Goal: Information Seeking & Learning: Check status

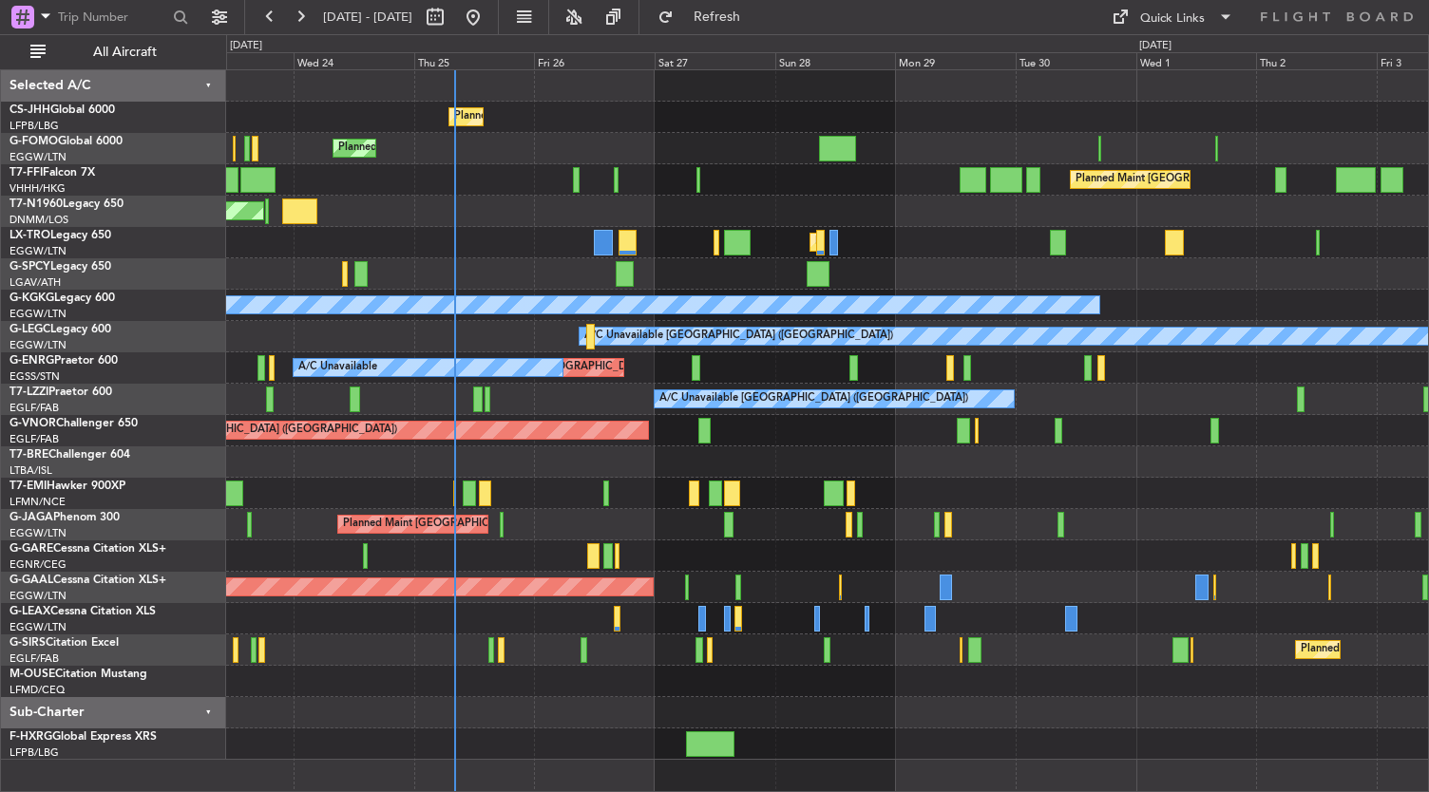
click at [577, 617] on div "Planned Maint [GEOGRAPHIC_DATA] ([GEOGRAPHIC_DATA]) Planned Maint [GEOGRAPHIC_D…" at bounding box center [827, 415] width 1203 height 690
click at [589, 464] on div at bounding box center [827, 462] width 1203 height 31
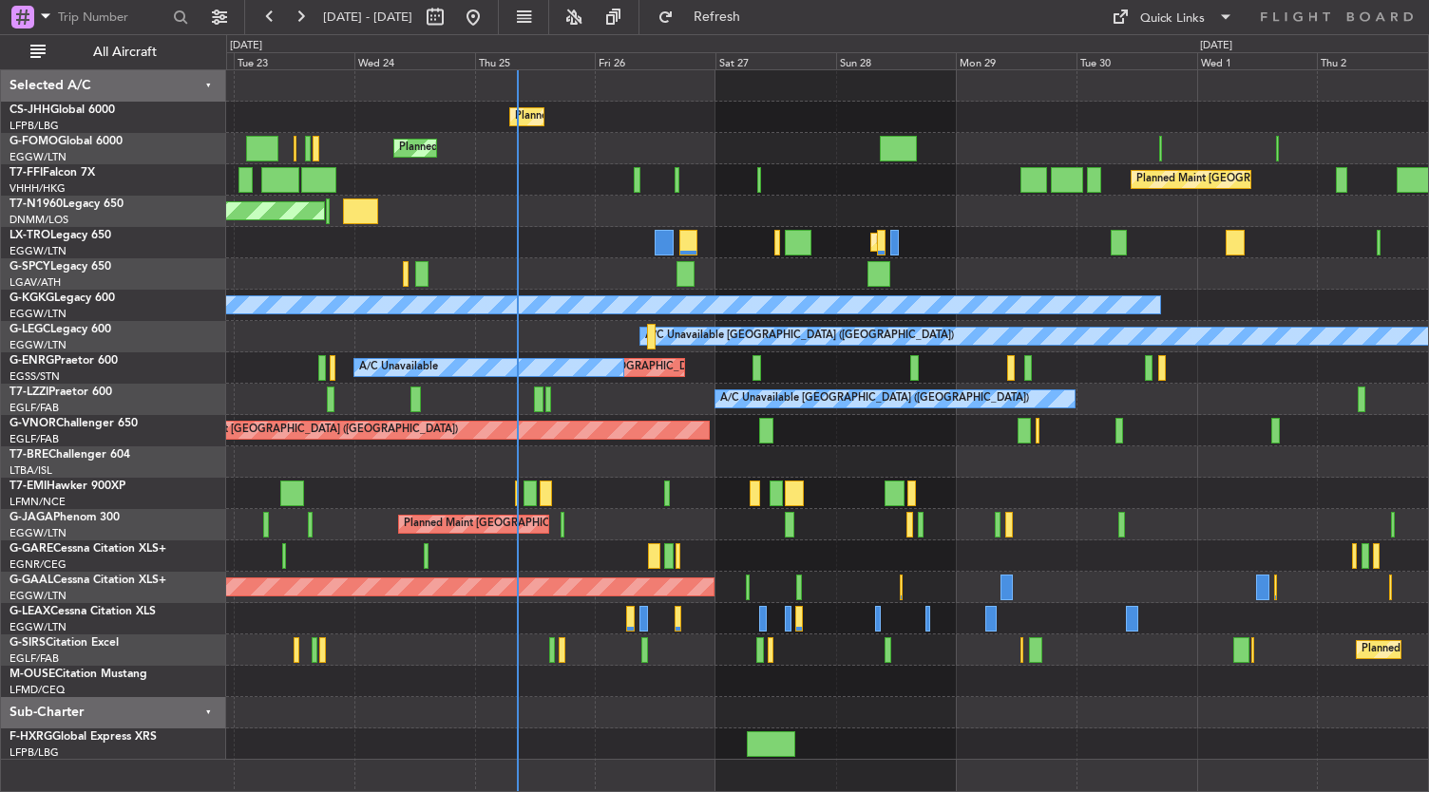
click at [675, 575] on div "Planned Maint [GEOGRAPHIC_DATA] ([GEOGRAPHIC_DATA]) Planned Maint [GEOGRAPHIC_D…" at bounding box center [827, 415] width 1203 height 690
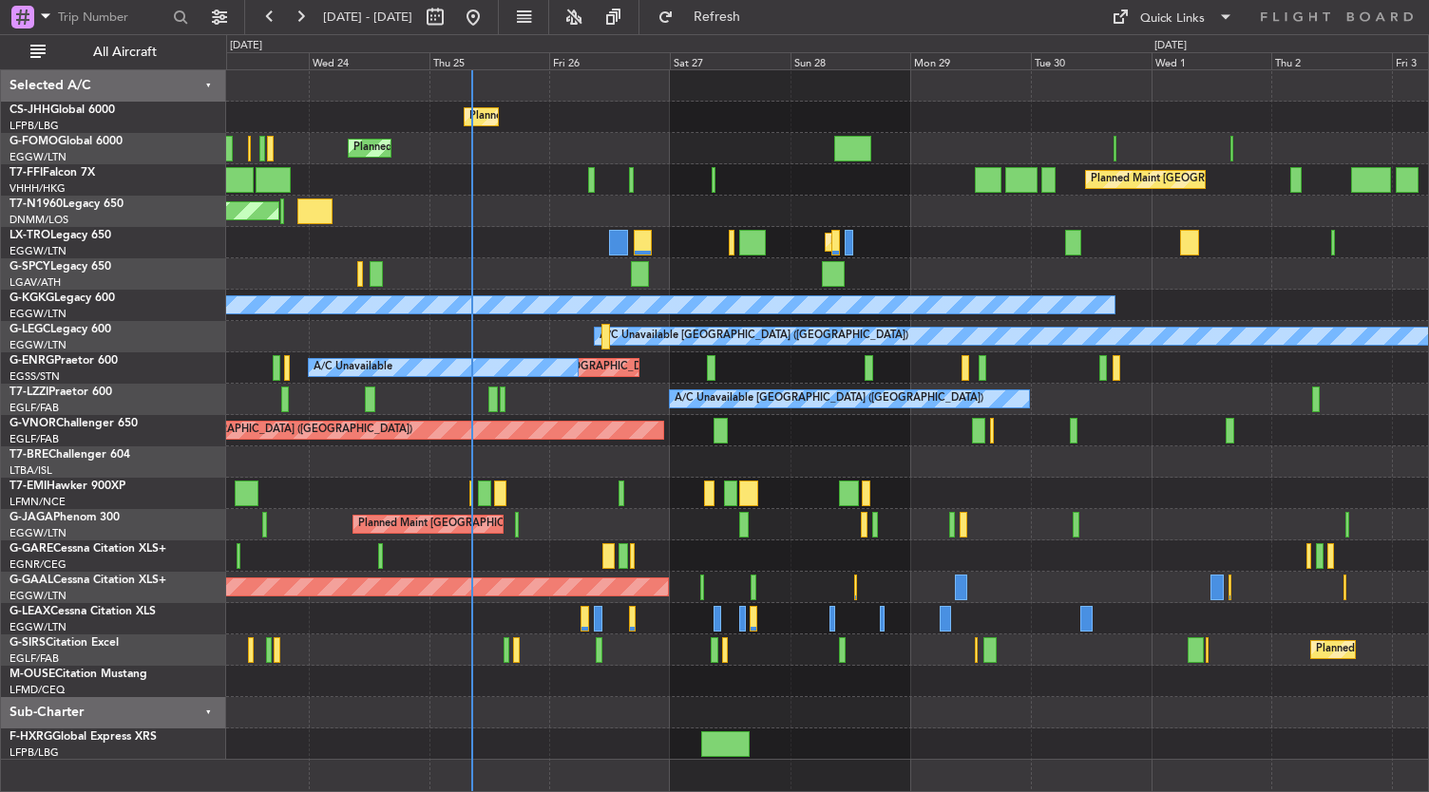
click at [628, 659] on div "Planned Maint [GEOGRAPHIC_DATA] ([GEOGRAPHIC_DATA])" at bounding box center [827, 650] width 1203 height 31
click at [487, 693] on div "Planned Maint [GEOGRAPHIC_DATA] ([GEOGRAPHIC_DATA]) Planned Maint [GEOGRAPHIC_D…" at bounding box center [827, 415] width 1203 height 690
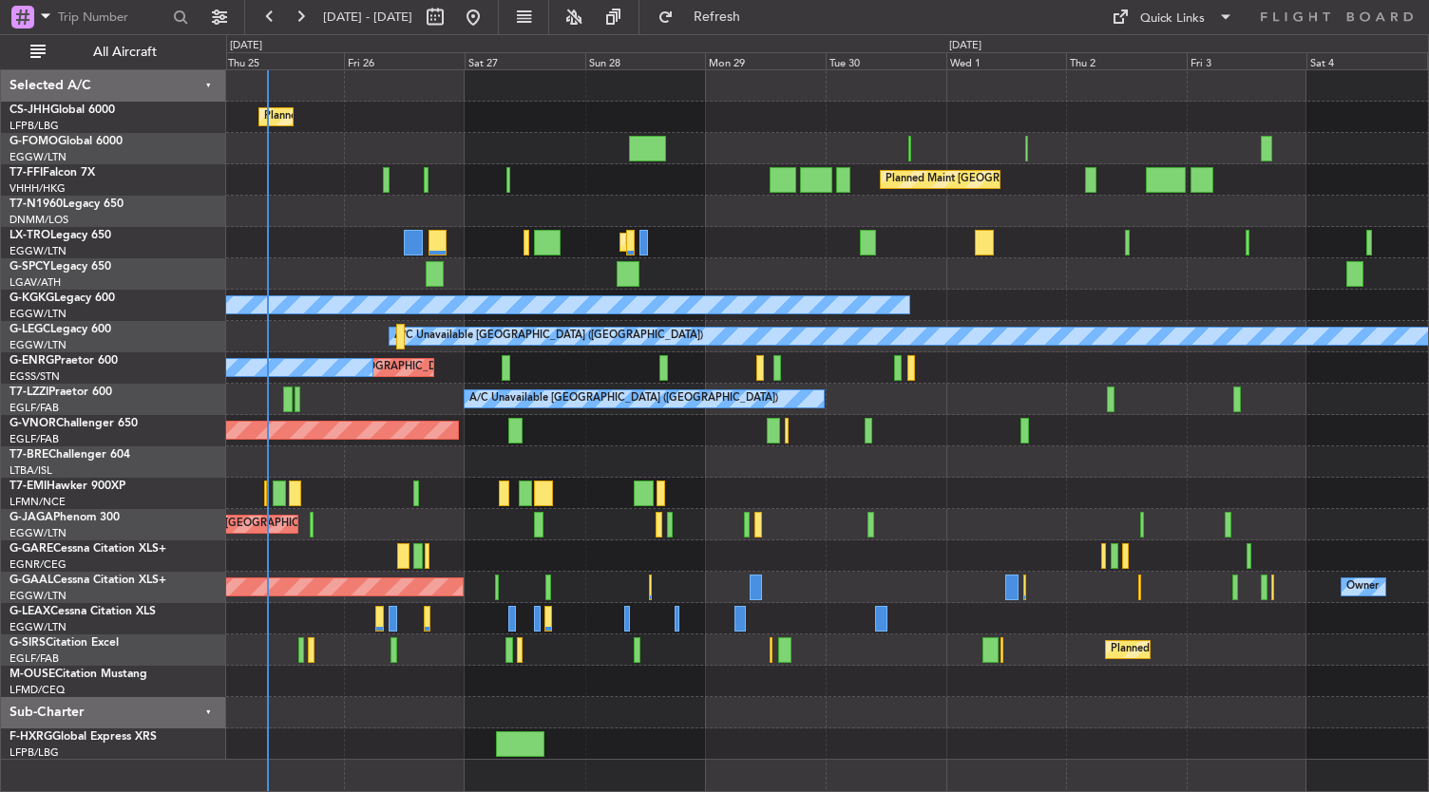
click at [679, 609] on div "Planned Maint [GEOGRAPHIC_DATA] ([GEOGRAPHIC_DATA]) Planned Maint [GEOGRAPHIC_D…" at bounding box center [827, 415] width 1203 height 690
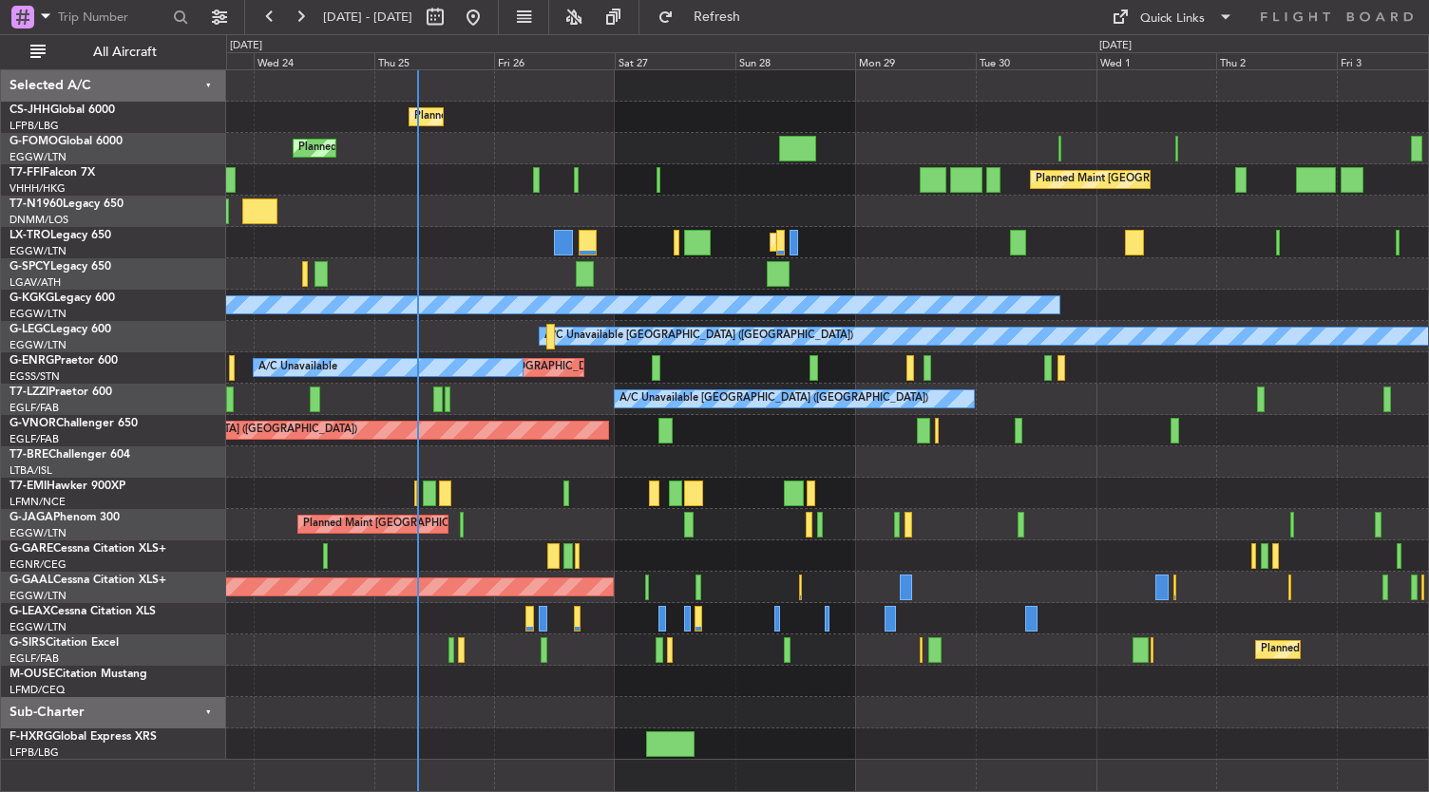
click at [861, 675] on div at bounding box center [827, 681] width 1203 height 31
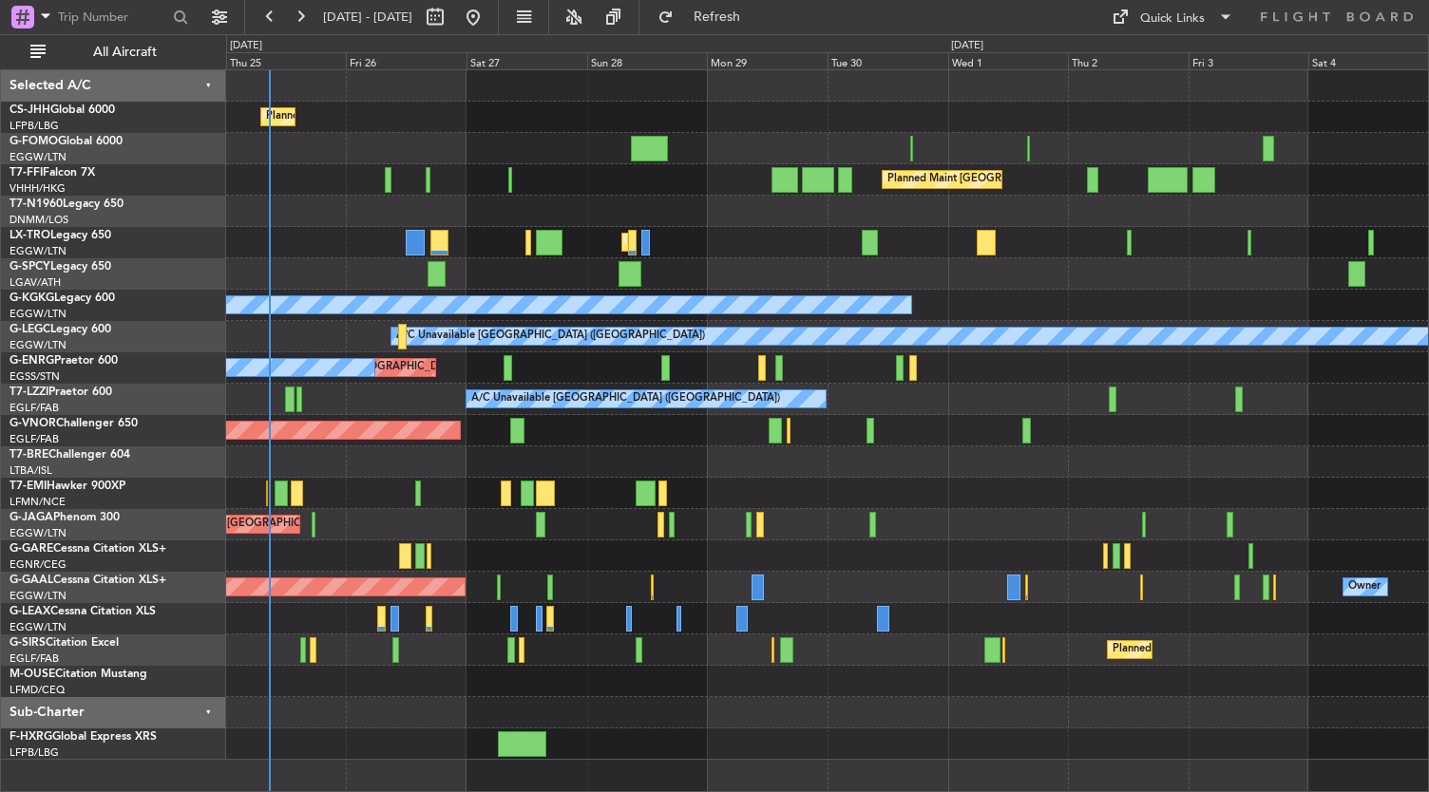
click at [925, 466] on div "Planned Maint [GEOGRAPHIC_DATA] ([GEOGRAPHIC_DATA]) Planned Maint [GEOGRAPHIC_D…" at bounding box center [827, 415] width 1203 height 690
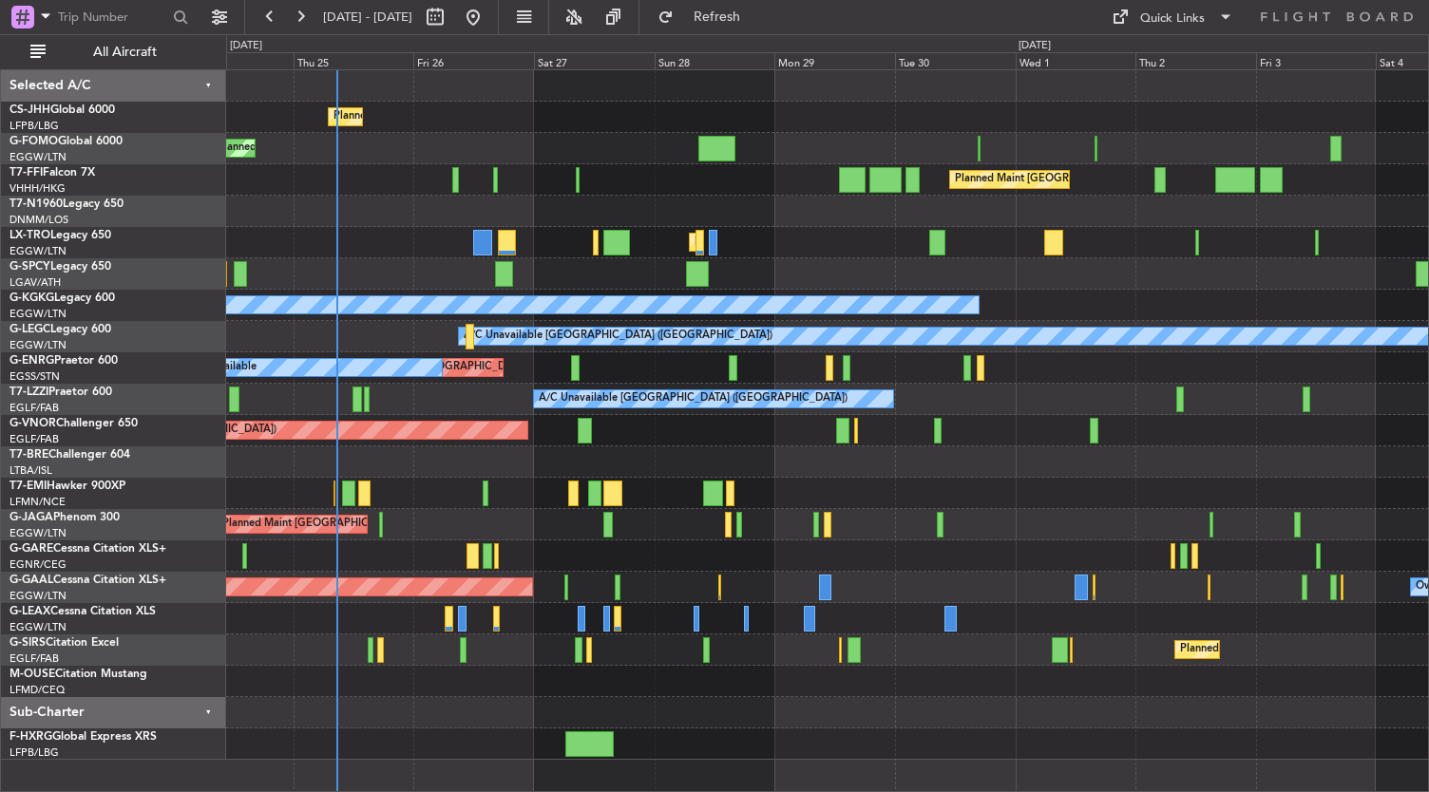
click at [570, 554] on div at bounding box center [827, 556] width 1203 height 31
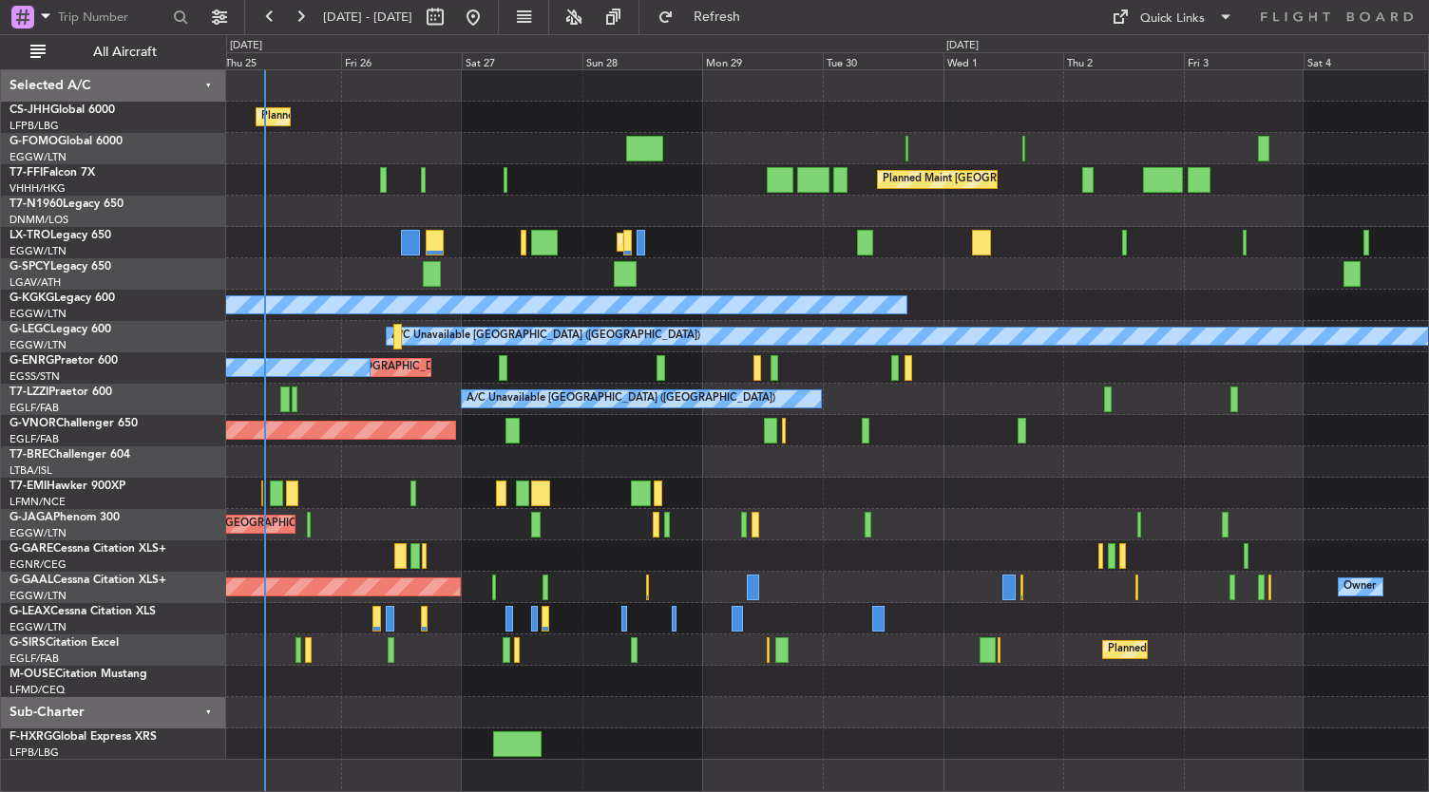
click at [562, 558] on div at bounding box center [827, 556] width 1203 height 31
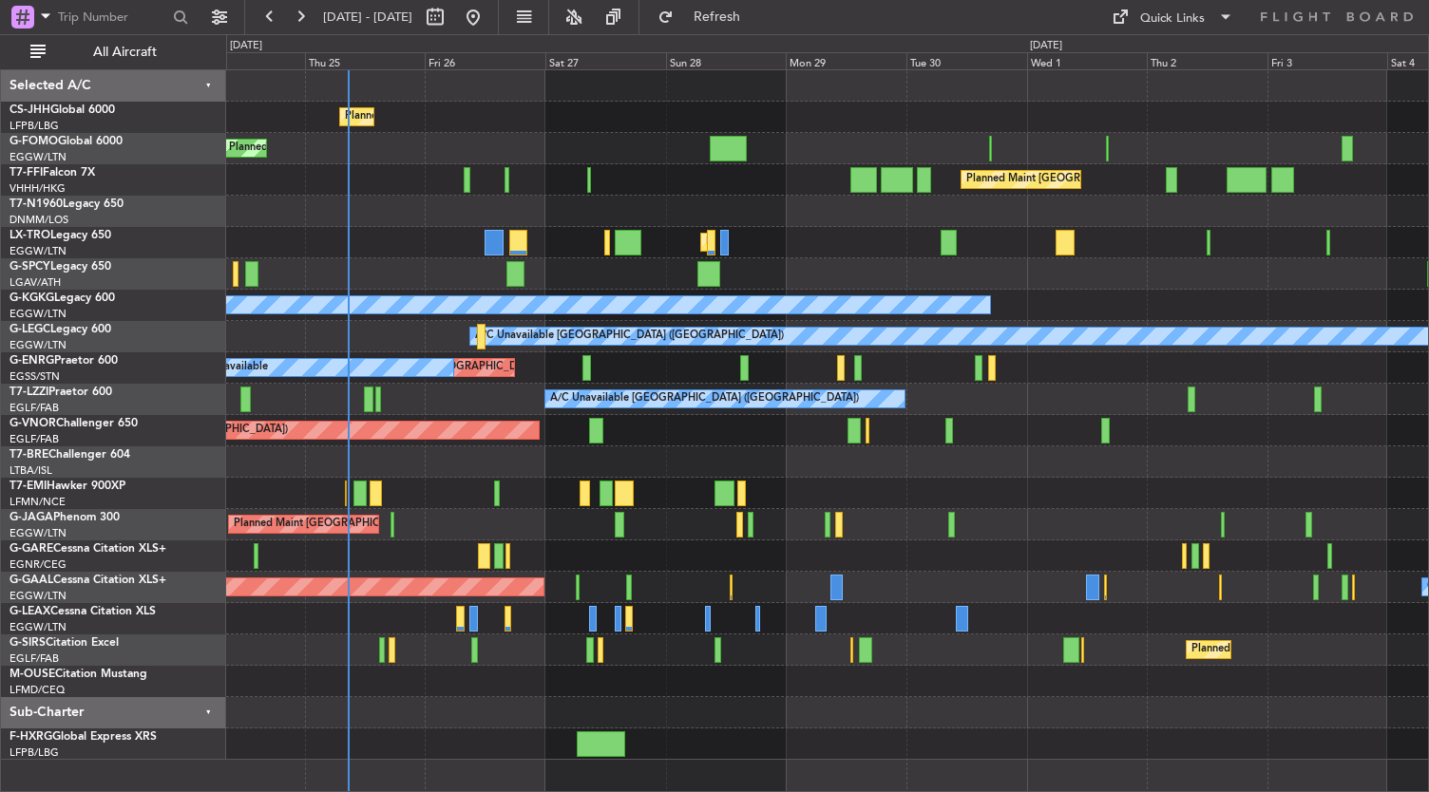
click at [474, 503] on div "Planned Maint [GEOGRAPHIC_DATA]" at bounding box center [827, 493] width 1203 height 31
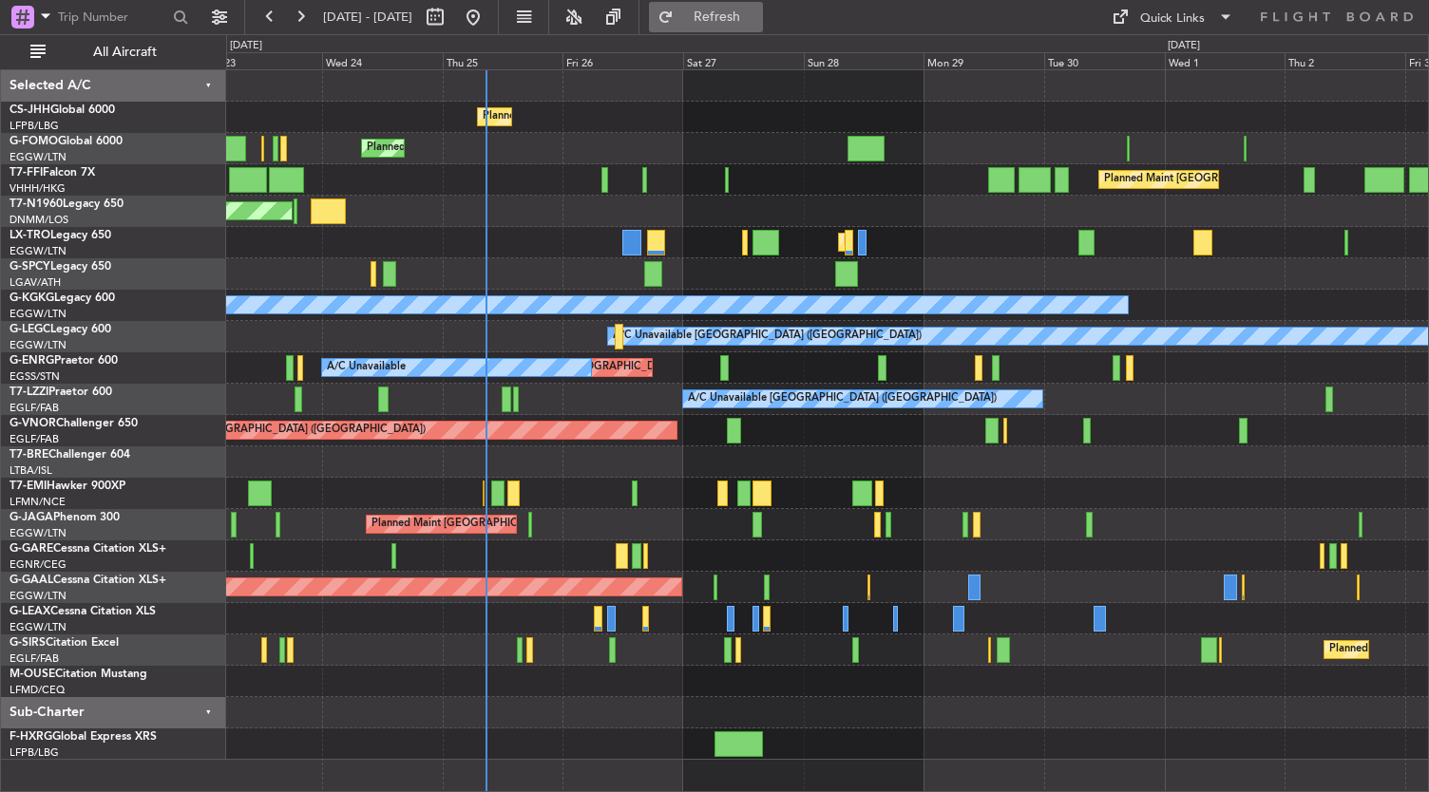
click at [743, 23] on span "Refresh" at bounding box center [717, 16] width 80 height 13
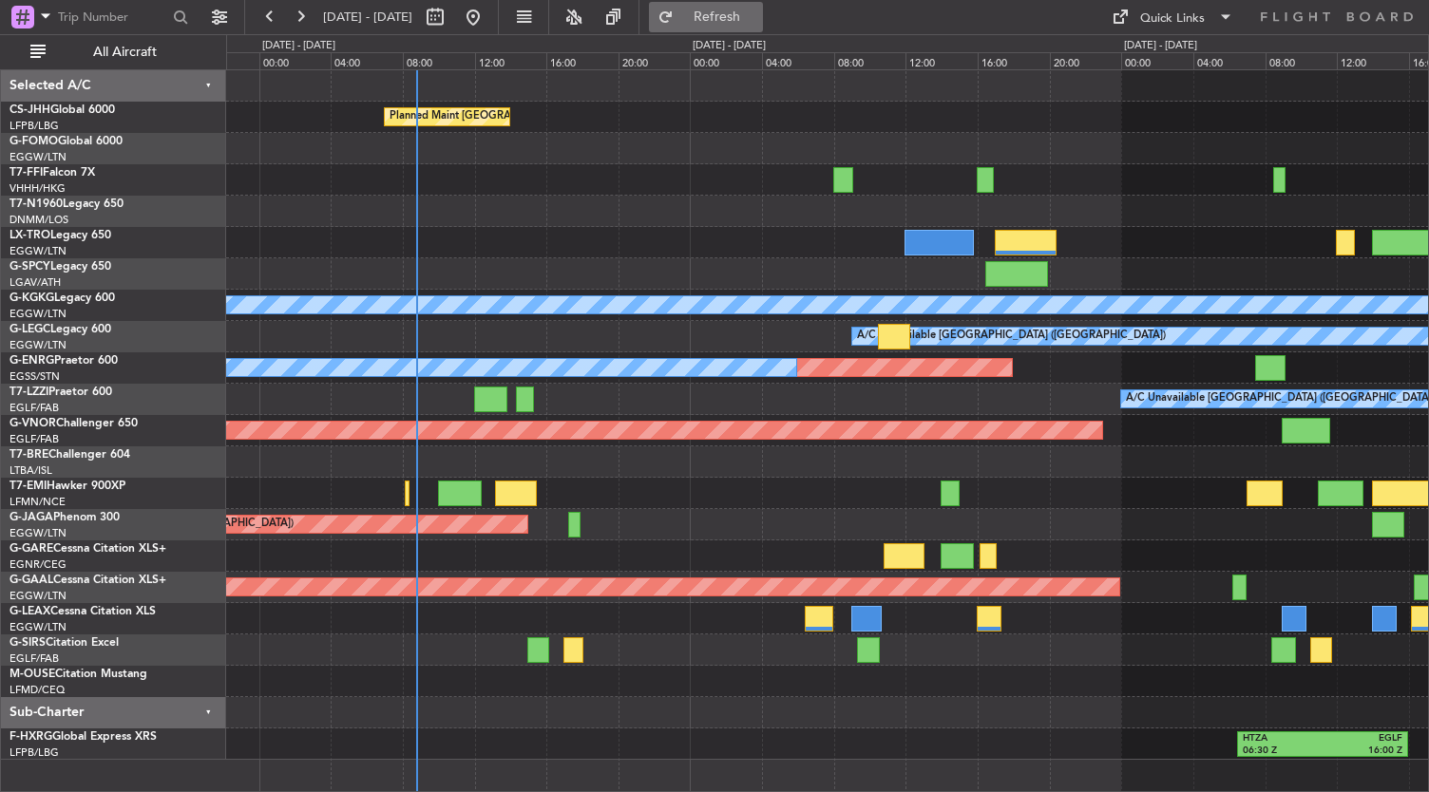
click at [756, 17] on span "Refresh" at bounding box center [717, 16] width 80 height 13
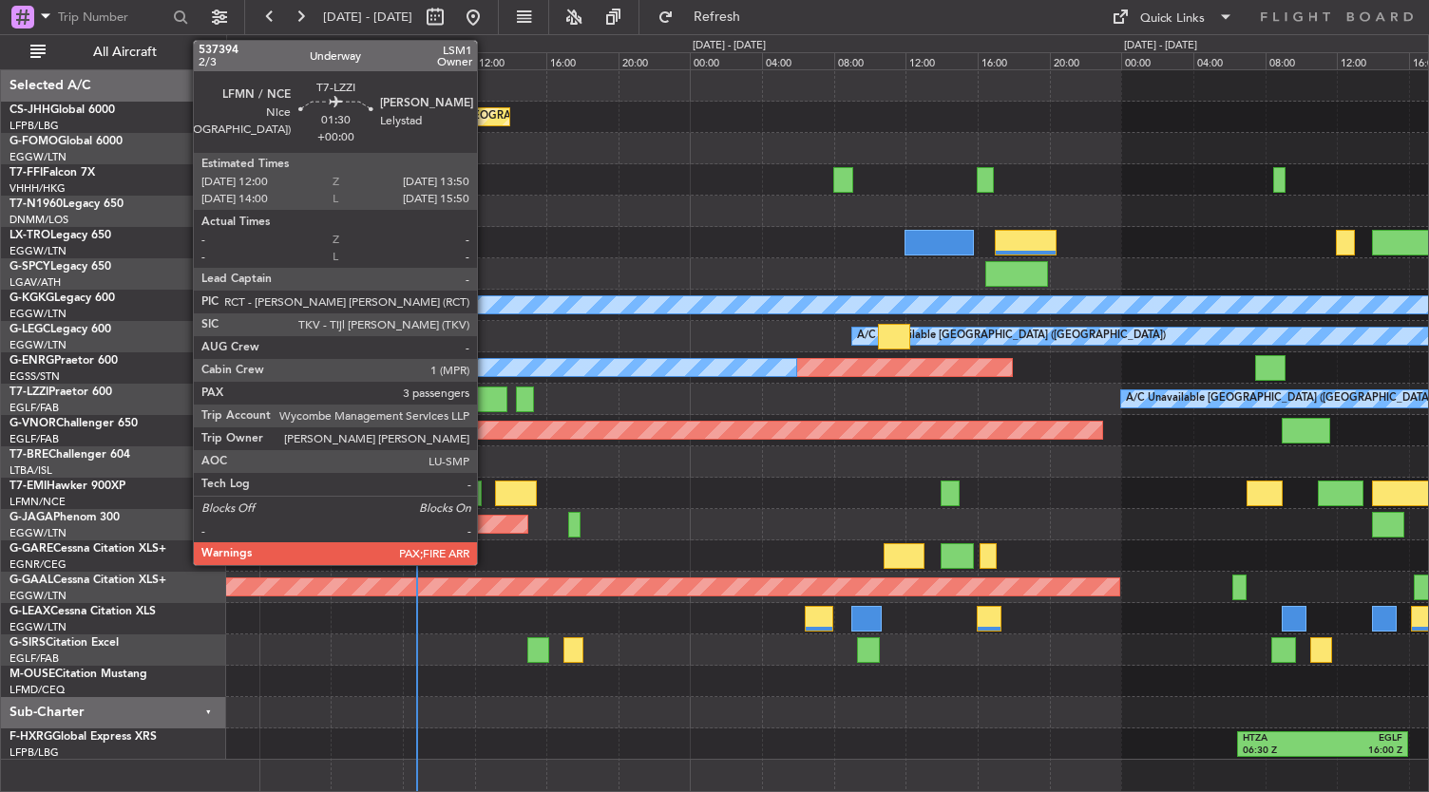
click at [486, 398] on div at bounding box center [490, 400] width 33 height 26
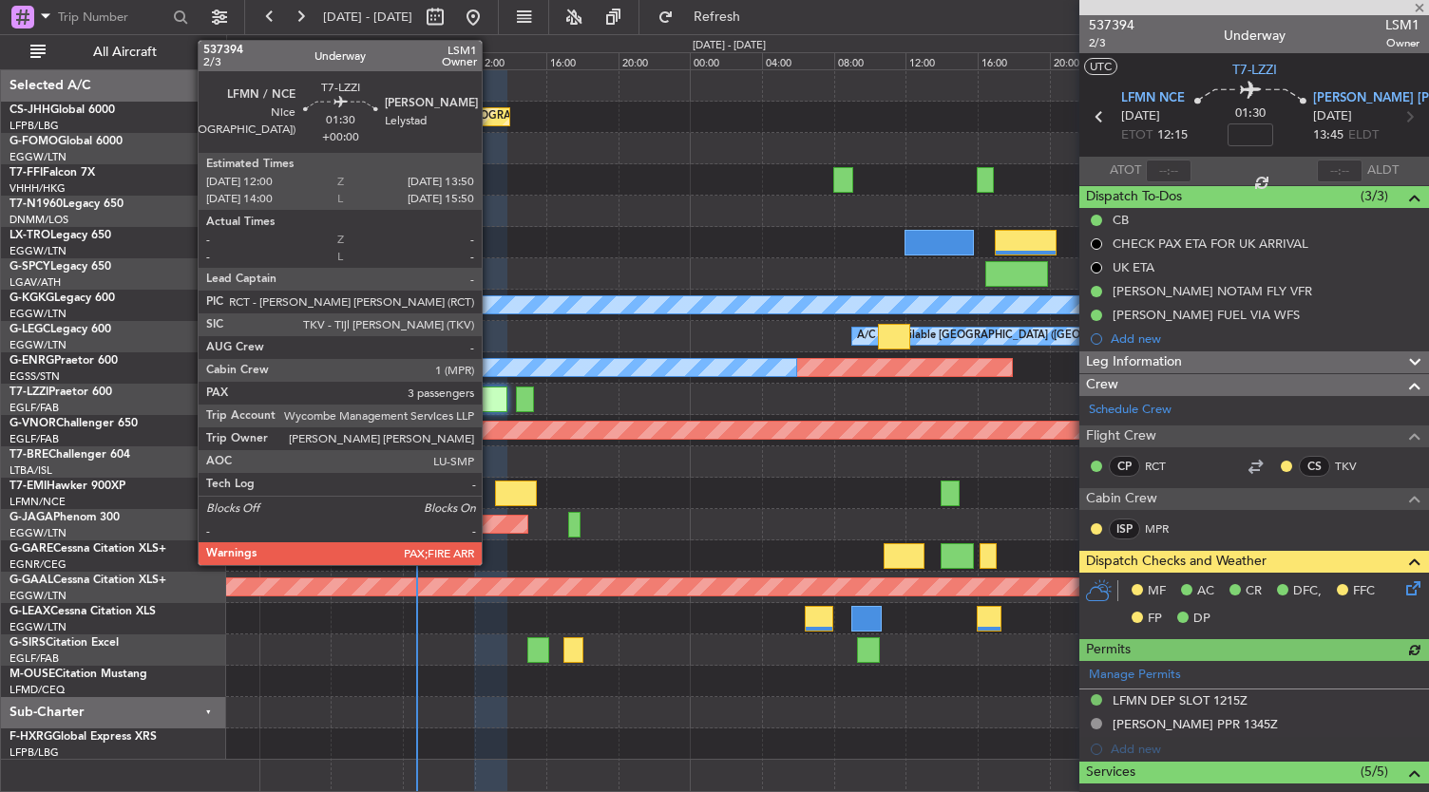
click at [491, 400] on div at bounding box center [490, 400] width 33 height 26
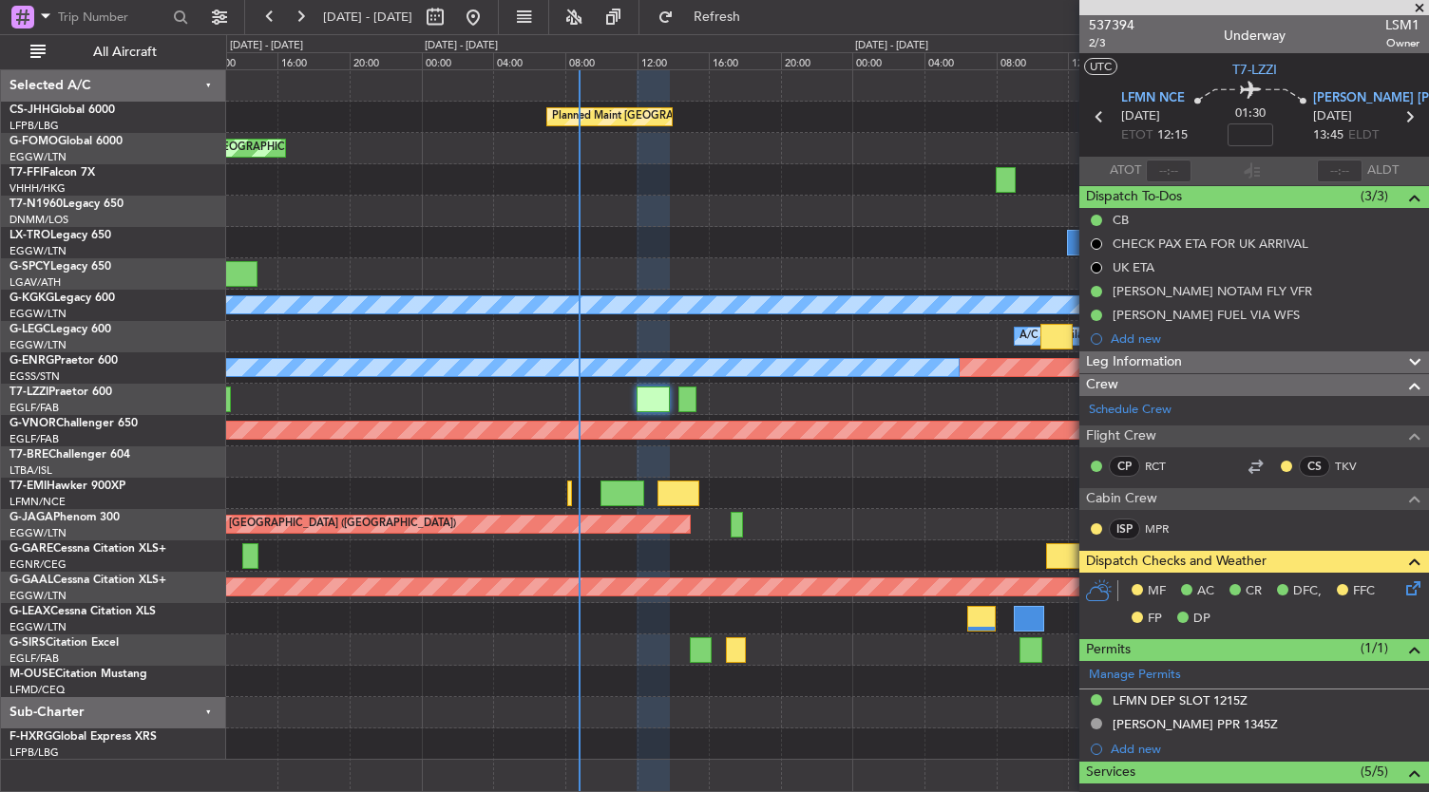
click at [796, 561] on div "Planned Maint [GEOGRAPHIC_DATA] ([GEOGRAPHIC_DATA]) Planned Maint [GEOGRAPHIC_D…" at bounding box center [827, 415] width 1203 height 690
click at [757, 10] on span "Refresh" at bounding box center [717, 16] width 80 height 13
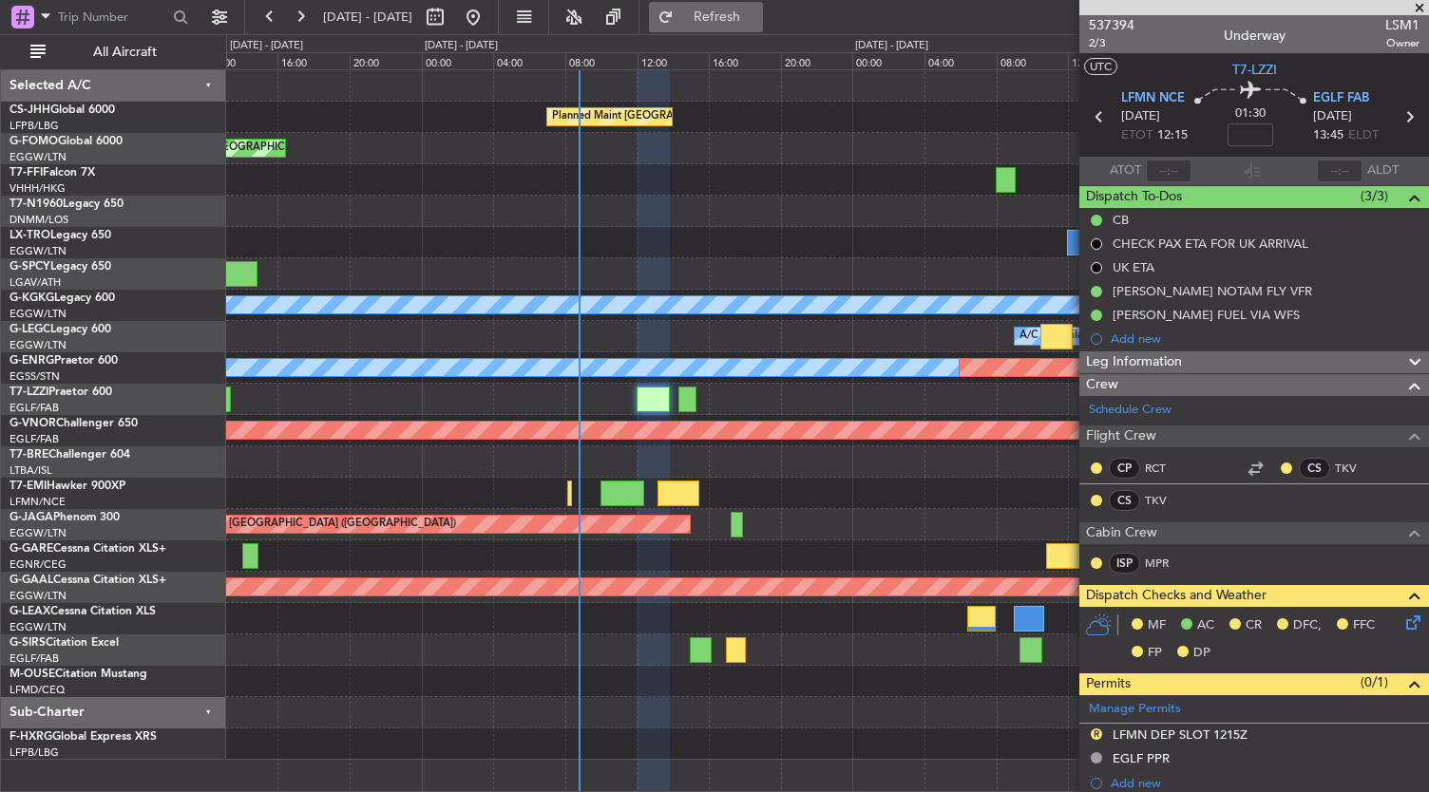
click at [757, 15] on span "Refresh" at bounding box center [717, 16] width 80 height 13
click at [757, 11] on span "Refresh" at bounding box center [717, 16] width 80 height 13
click at [757, 24] on span "Refresh" at bounding box center [717, 16] width 80 height 13
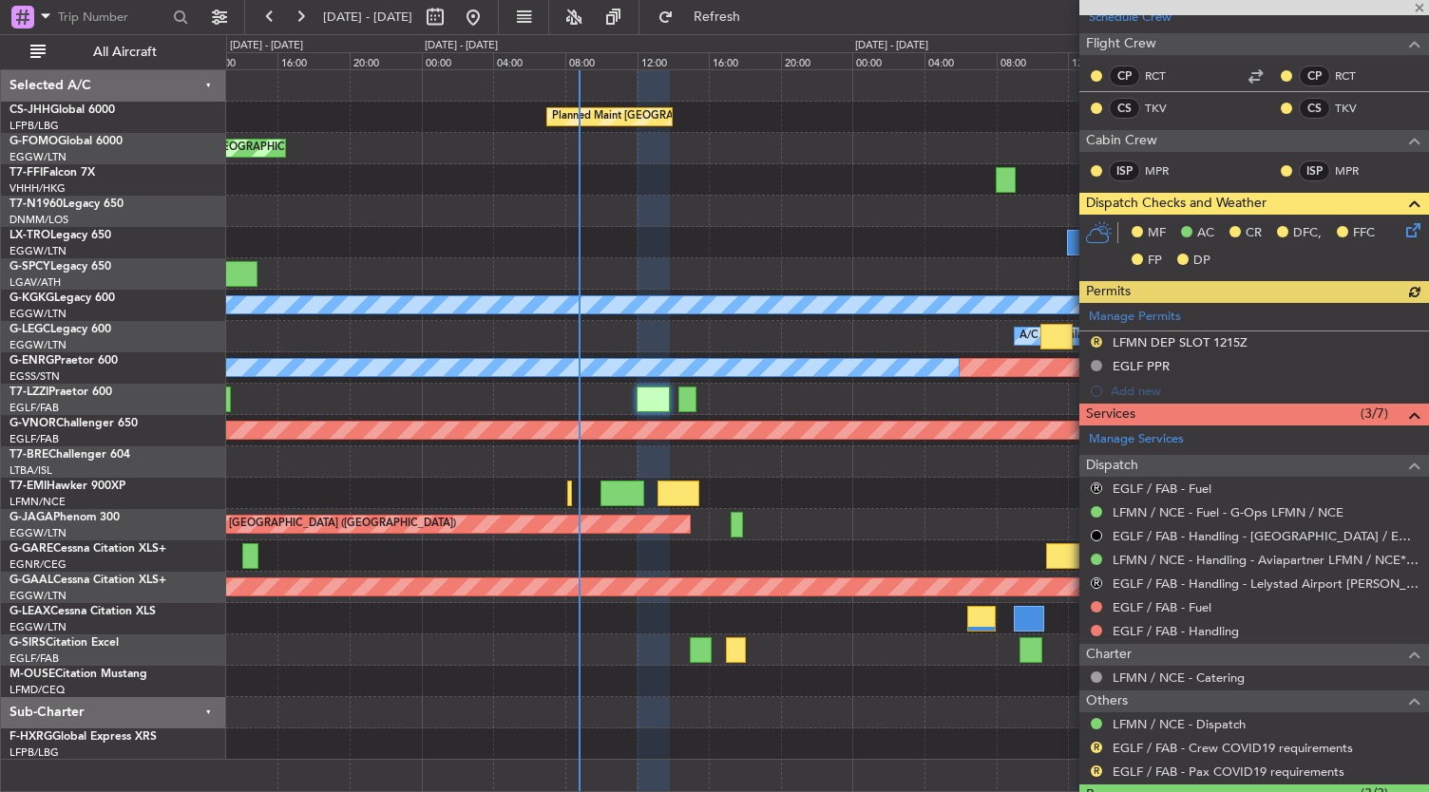
scroll to position [393, 0]
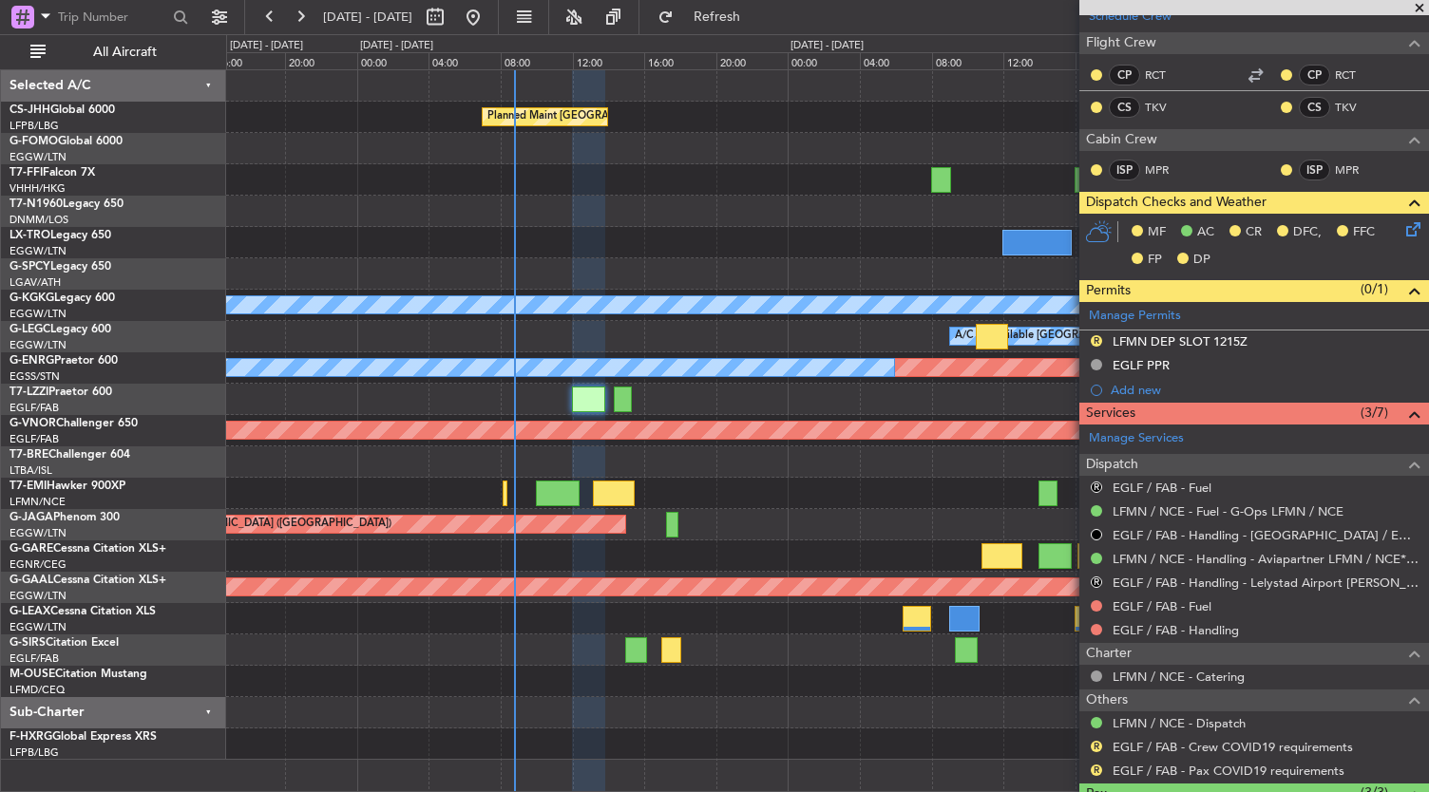
click at [700, 384] on div "A/C Unavailable [GEOGRAPHIC_DATA] ([GEOGRAPHIC_DATA])" at bounding box center [827, 399] width 1203 height 31
click at [757, 10] on span "Refresh" at bounding box center [717, 16] width 80 height 13
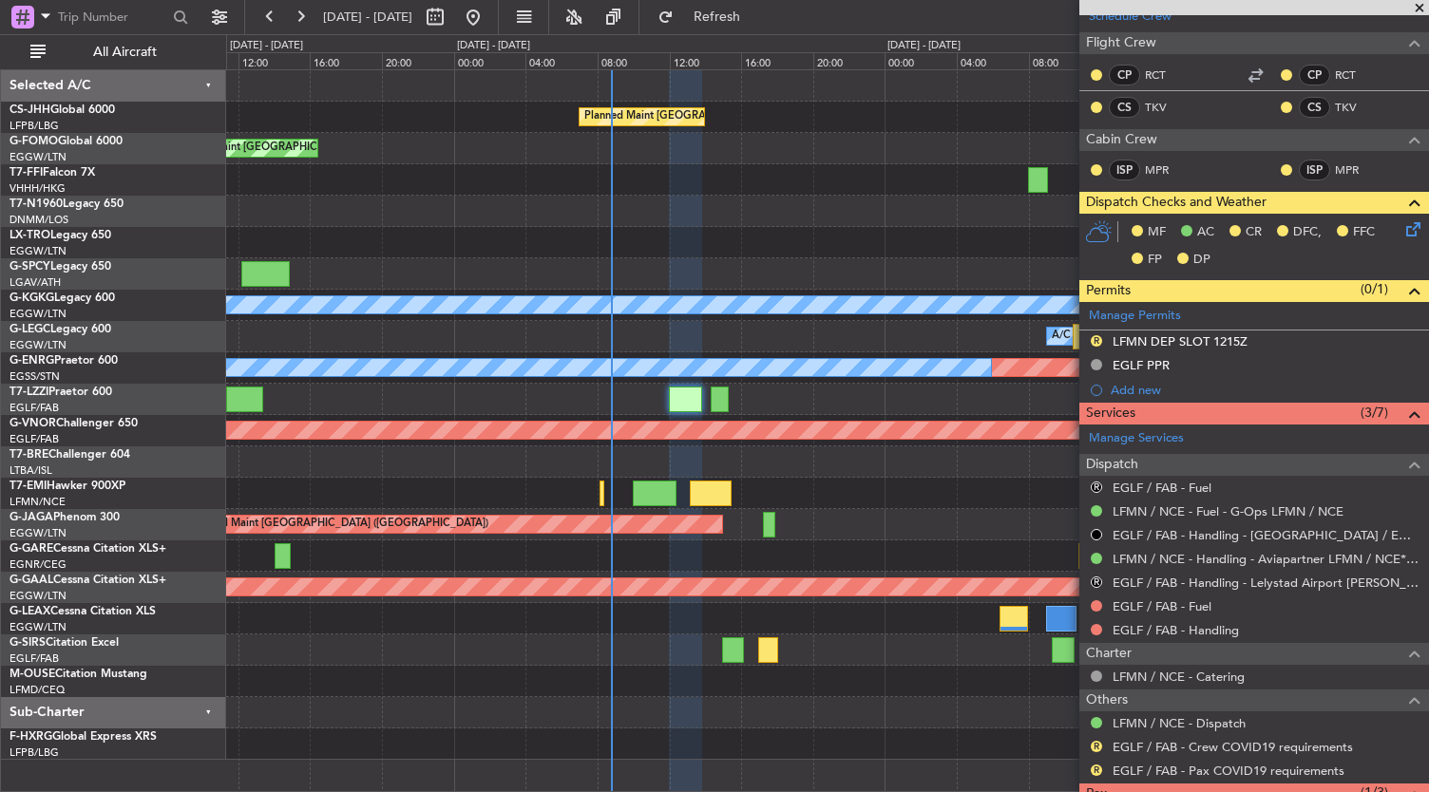
click at [762, 277] on div "Planned Maint [GEOGRAPHIC_DATA] ([GEOGRAPHIC_DATA]) Planned Maint [GEOGRAPHIC_D…" at bounding box center [827, 415] width 1203 height 690
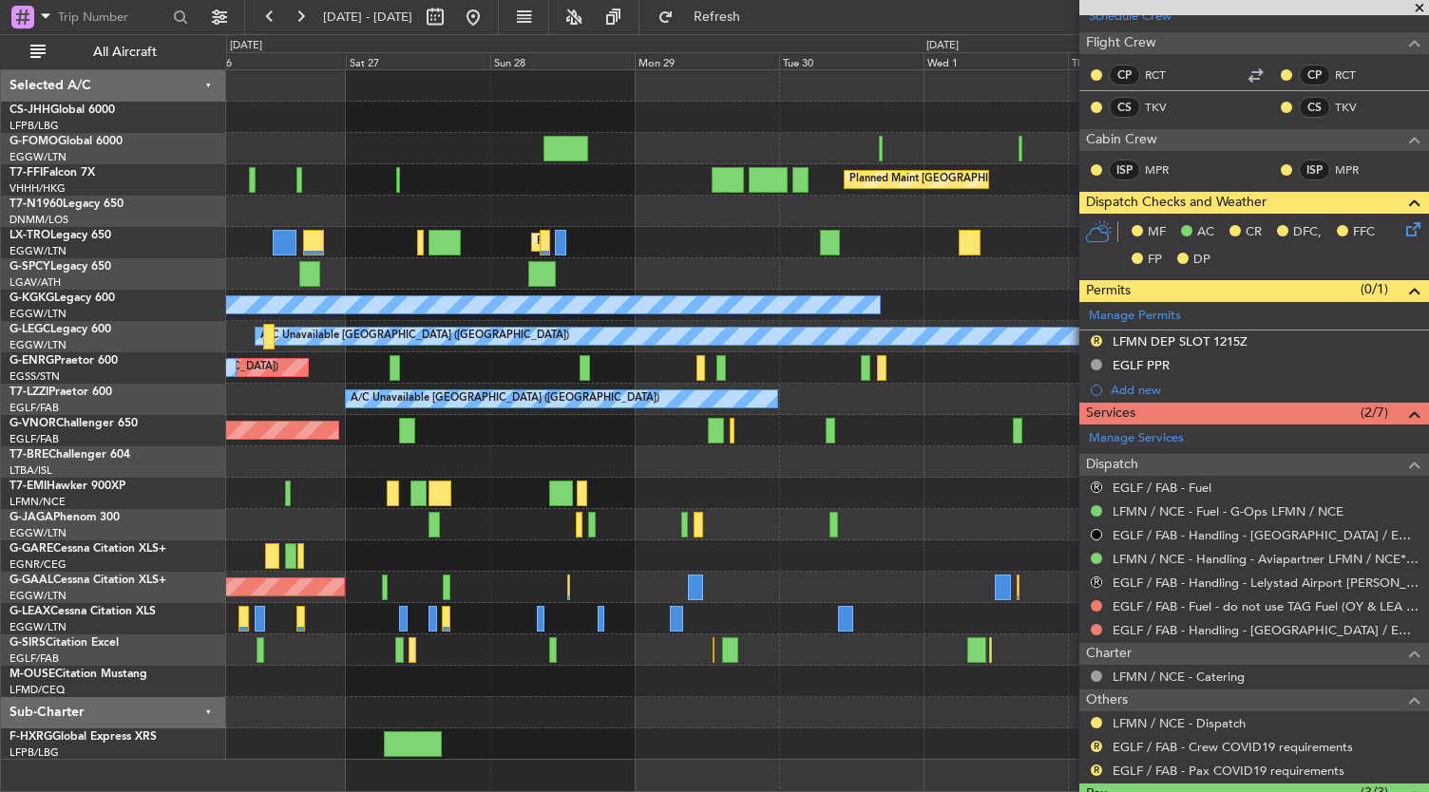
click at [327, 602] on div "Planned Maint [GEOGRAPHIC_DATA] ([GEOGRAPHIC_DATA]) Planned Maint [GEOGRAPHIC_D…" at bounding box center [827, 415] width 1203 height 690
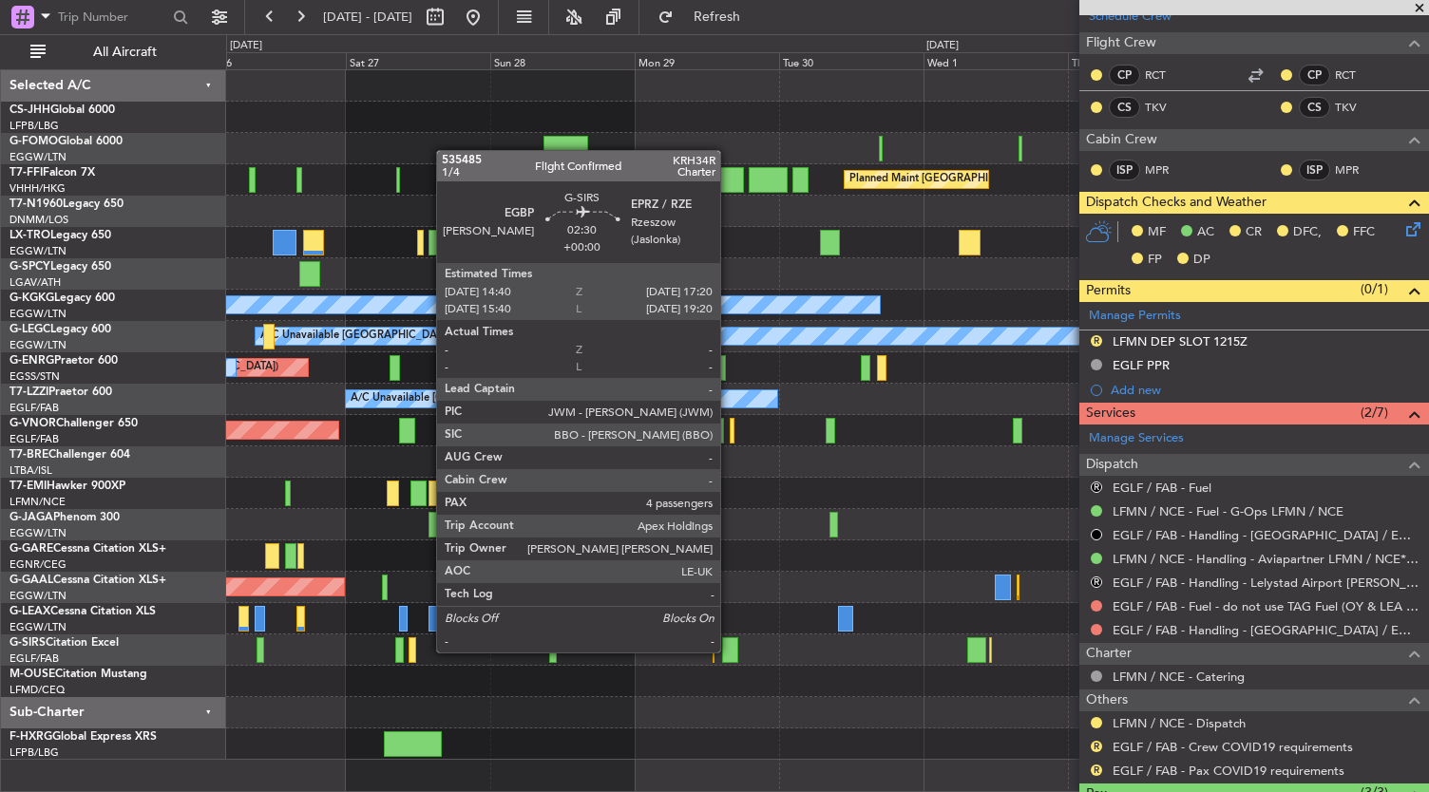
click at [730, 651] on div at bounding box center [730, 651] width 16 height 26
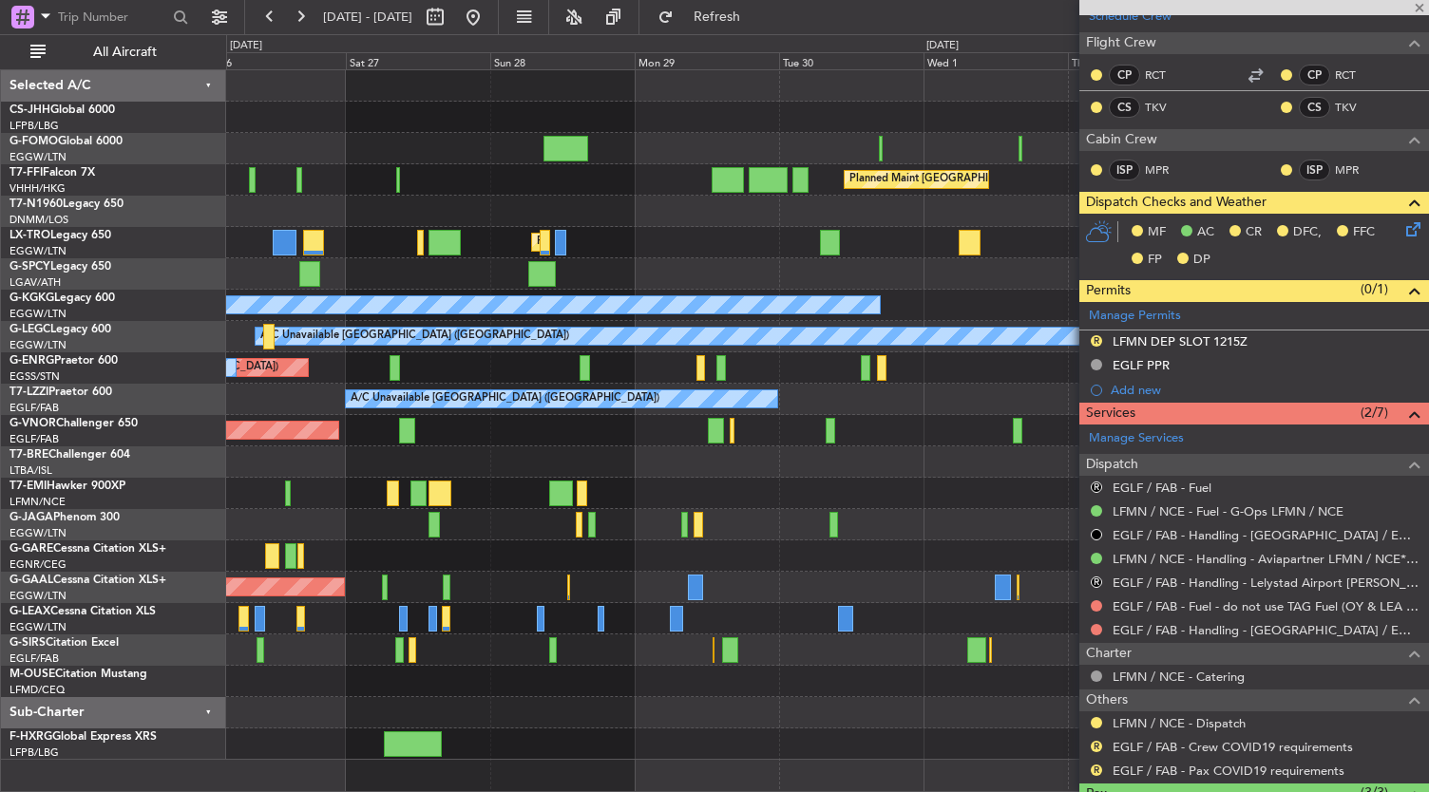
type input "4"
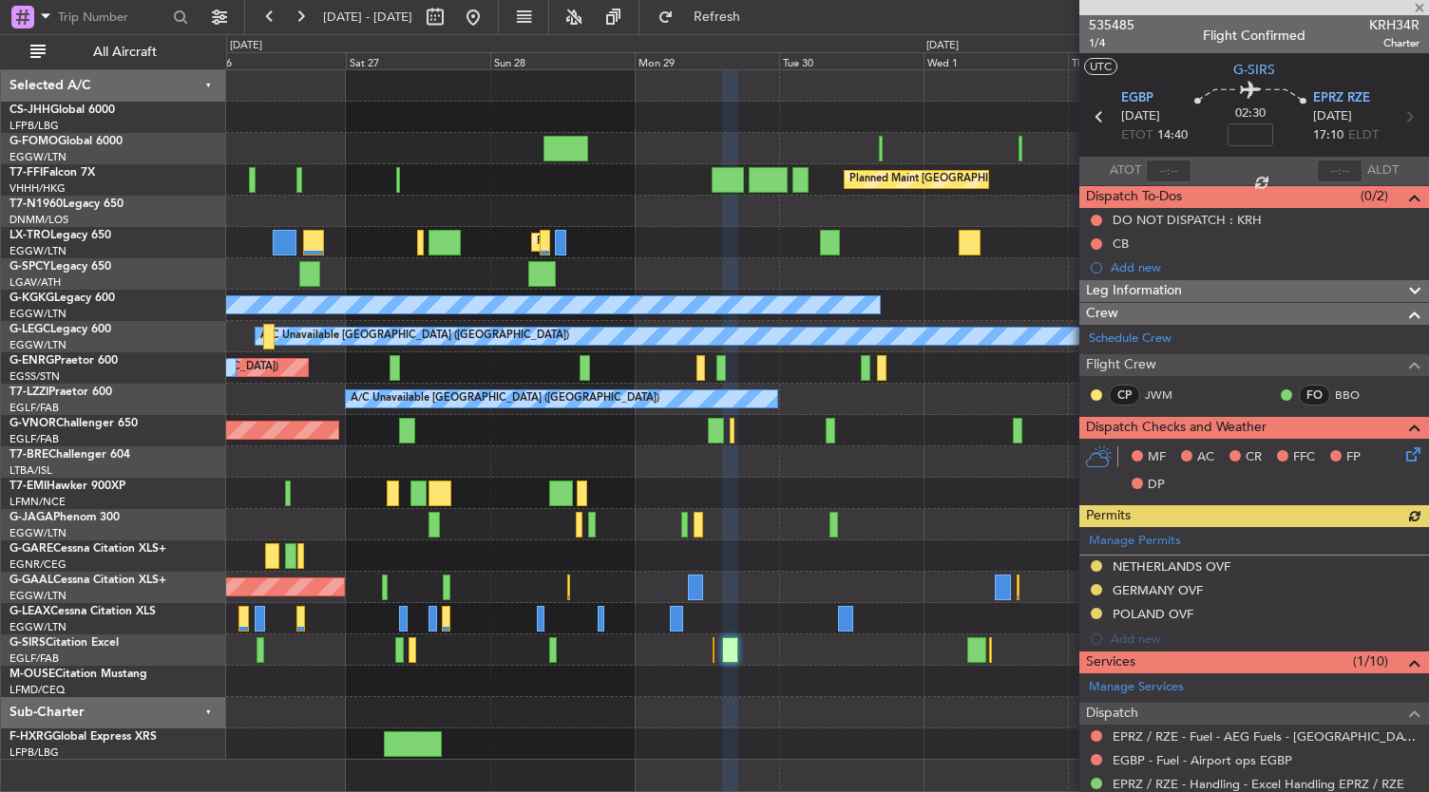
scroll to position [81, 0]
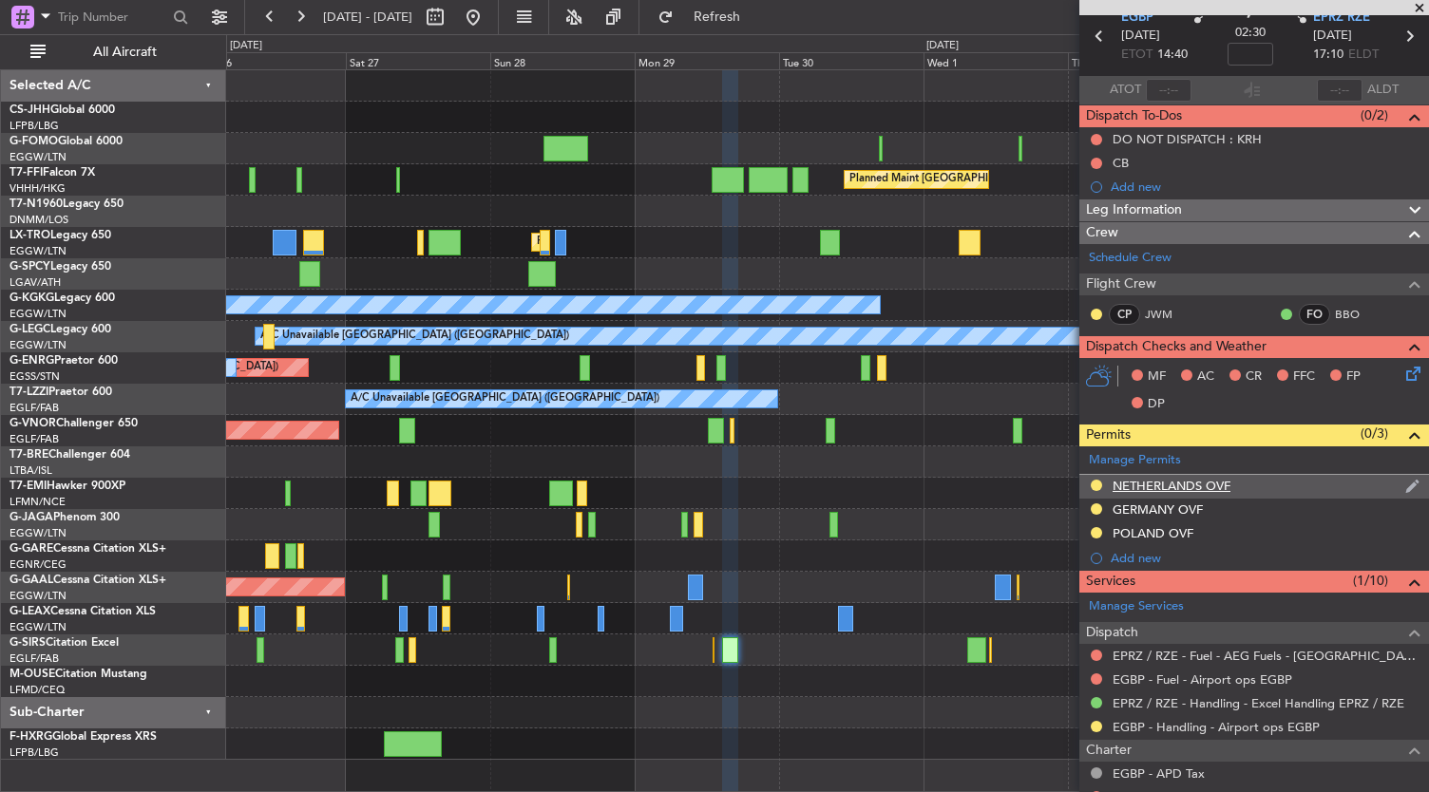
click at [1172, 482] on div "NETHERLANDS OVF" at bounding box center [1172, 486] width 118 height 16
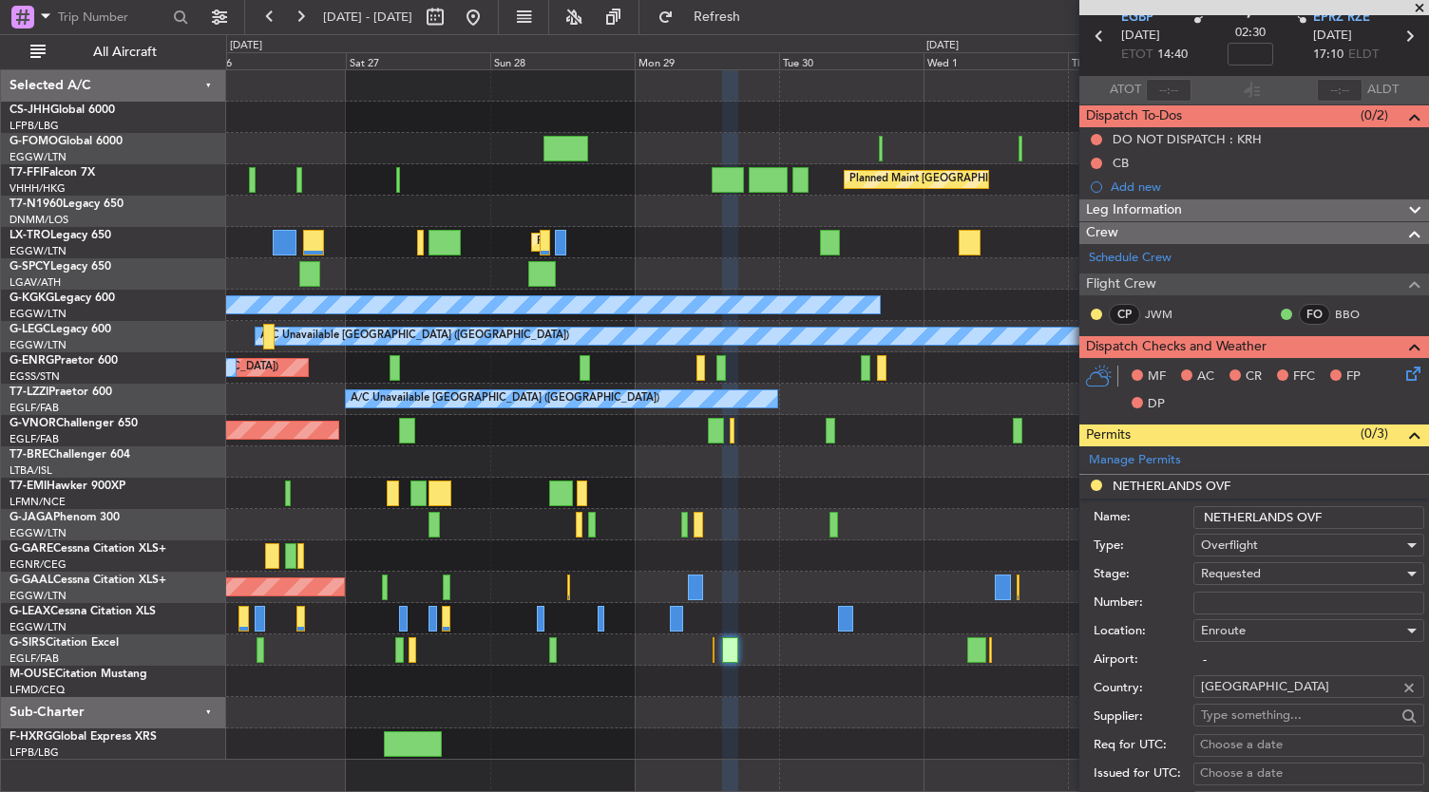
click at [971, 546] on div at bounding box center [827, 556] width 1203 height 31
click at [675, 714] on div at bounding box center [827, 712] width 1203 height 31
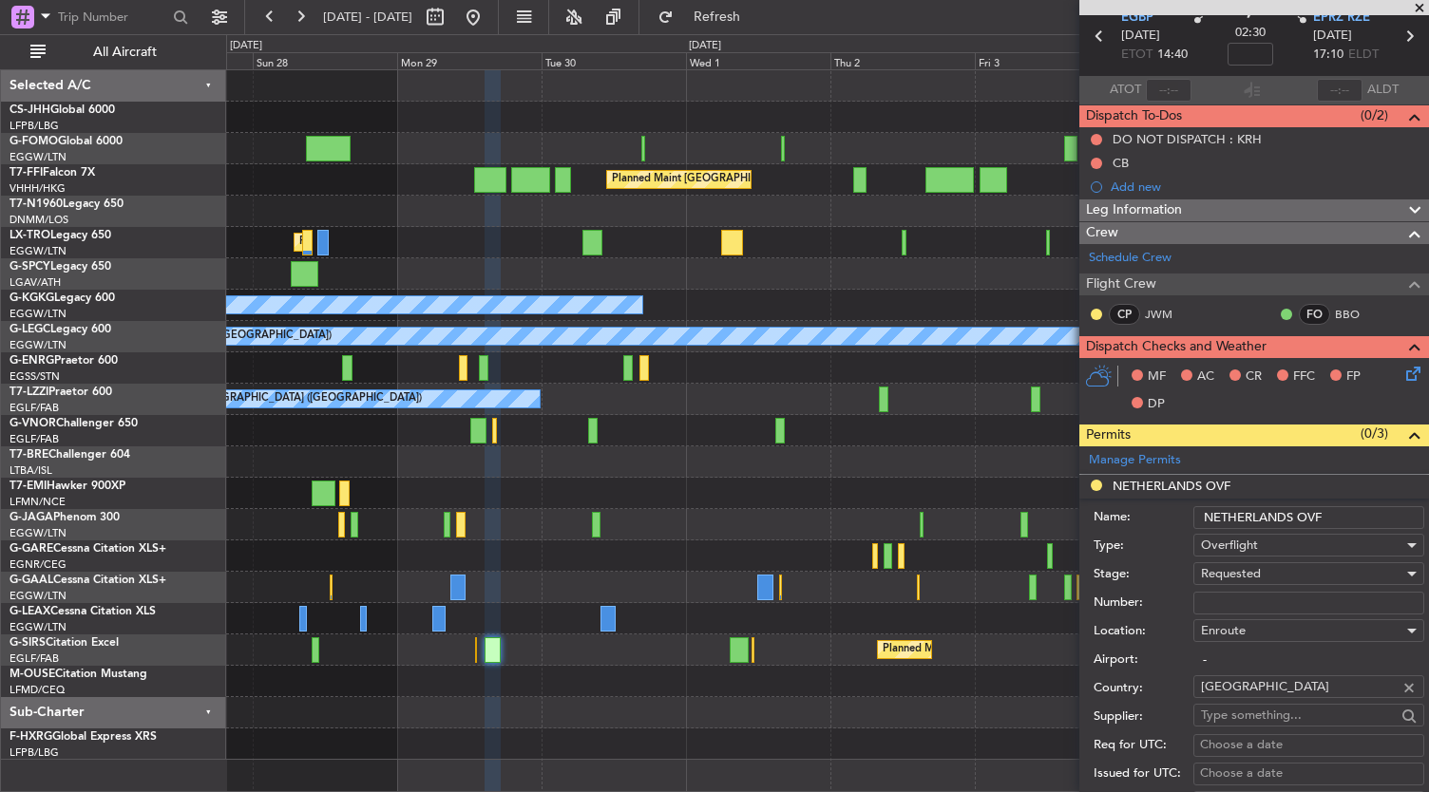
click at [582, 491] on div "Planned Maint [GEOGRAPHIC_DATA] ([GEOGRAPHIC_DATA]) Planned Maint [GEOGRAPHIC_D…" at bounding box center [827, 415] width 1203 height 690
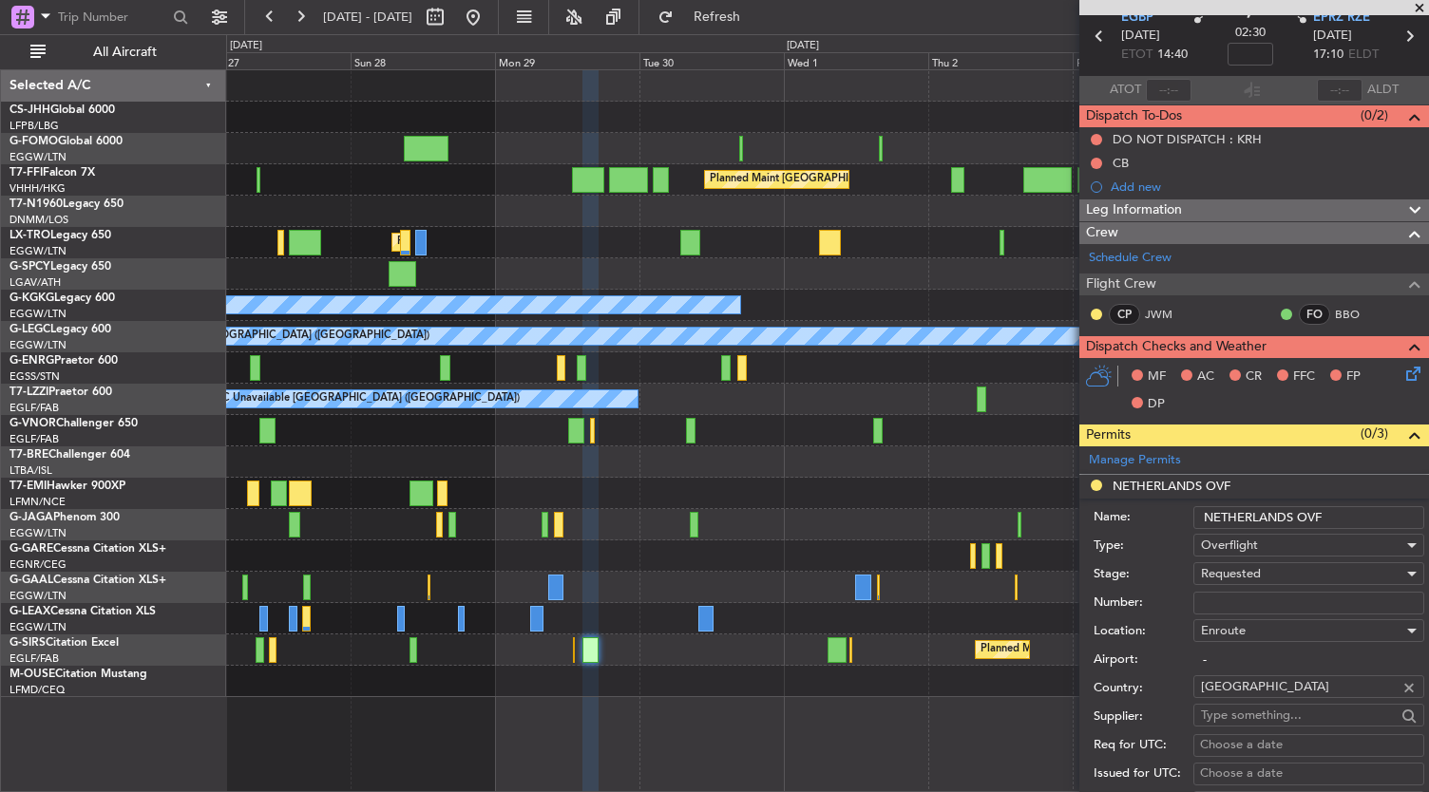
click at [791, 486] on div "Planned Maint [GEOGRAPHIC_DATA] ([GEOGRAPHIC_DATA]) Planned Maint [GEOGRAPHIC_D…" at bounding box center [827, 383] width 1203 height 627
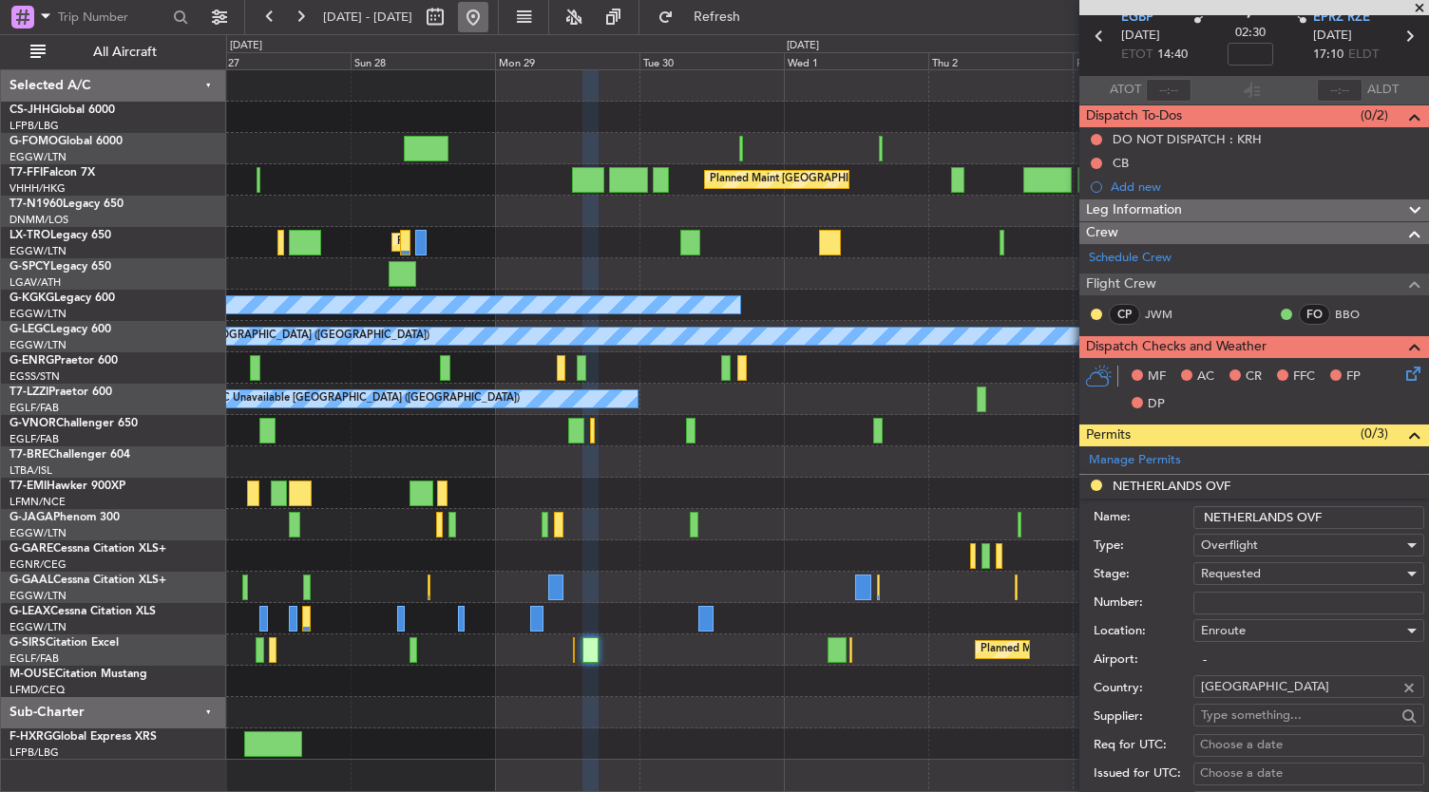
click at [488, 10] on button at bounding box center [473, 17] width 30 height 30
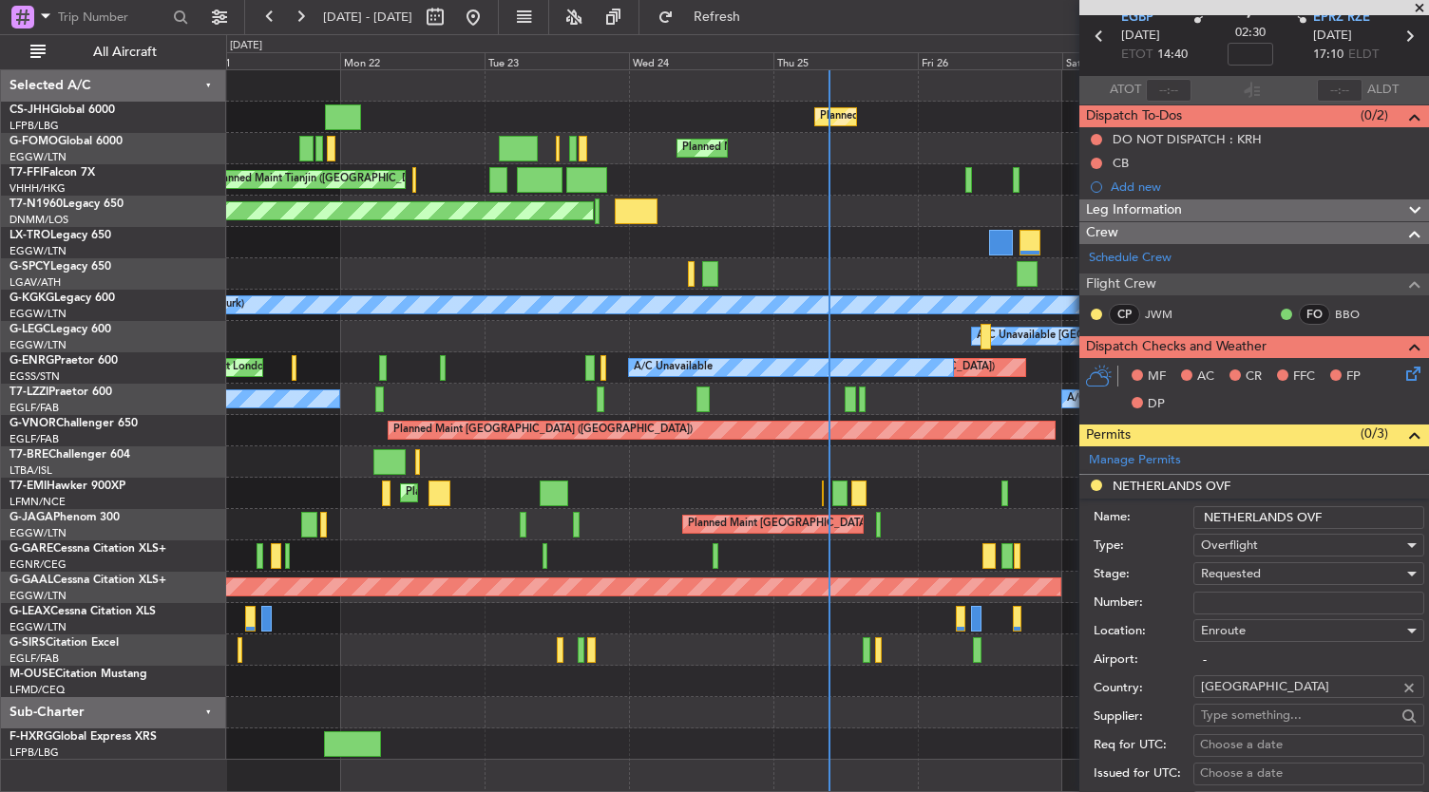
click at [745, 755] on div at bounding box center [827, 744] width 1203 height 31
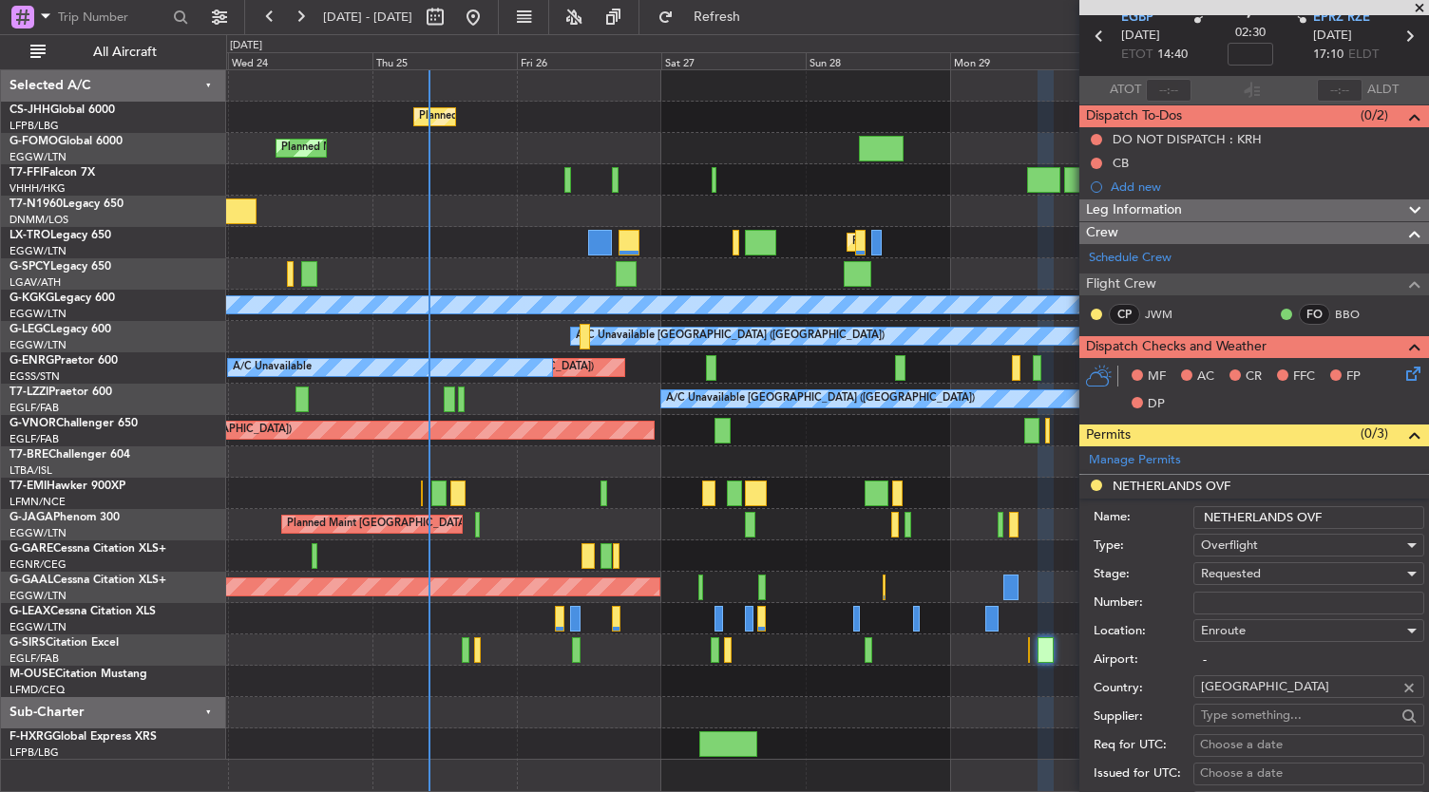
click at [440, 189] on div "Planned Maint [GEOGRAPHIC_DATA] ([GEOGRAPHIC_DATA]) Planned Maint Tianjin ([GEO…" at bounding box center [827, 179] width 1203 height 31
click at [466, 140] on div "Planned Maint [GEOGRAPHIC_DATA] ([GEOGRAPHIC_DATA])" at bounding box center [827, 148] width 1203 height 31
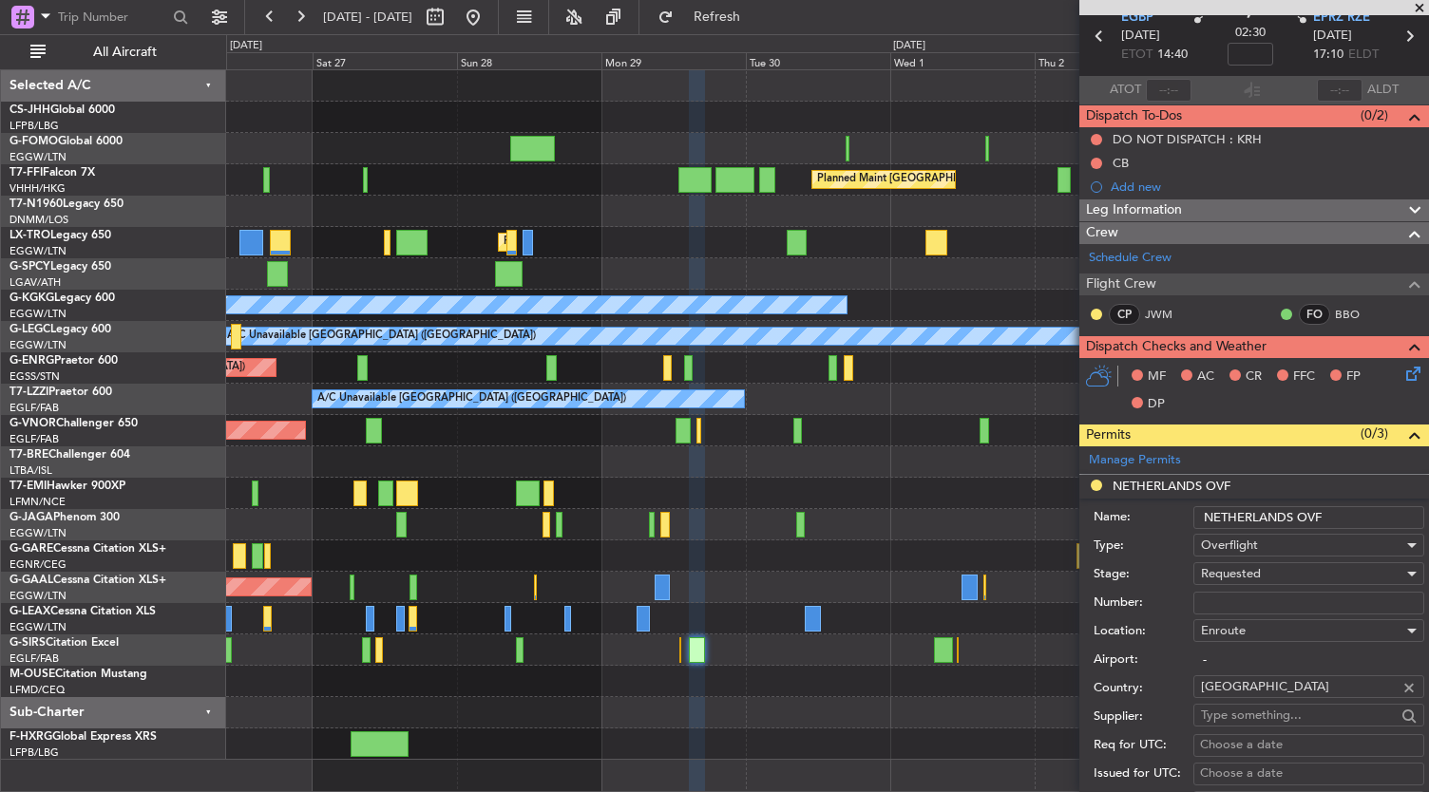
click at [430, 213] on div at bounding box center [827, 211] width 1203 height 31
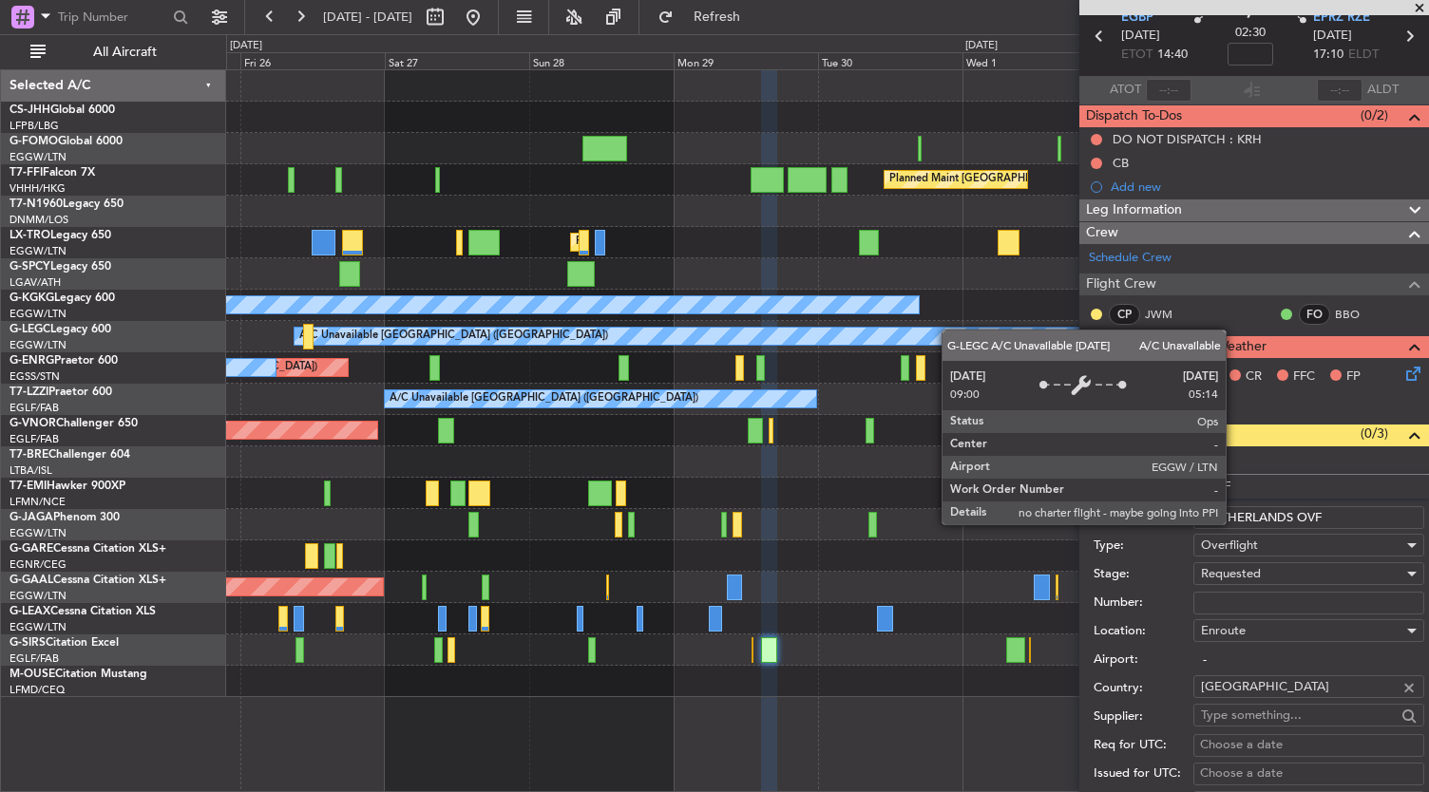
click at [1000, 339] on div "Planned Maint [GEOGRAPHIC_DATA] ([GEOGRAPHIC_DATA]) Planned Maint [GEOGRAPHIC_D…" at bounding box center [827, 383] width 1203 height 627
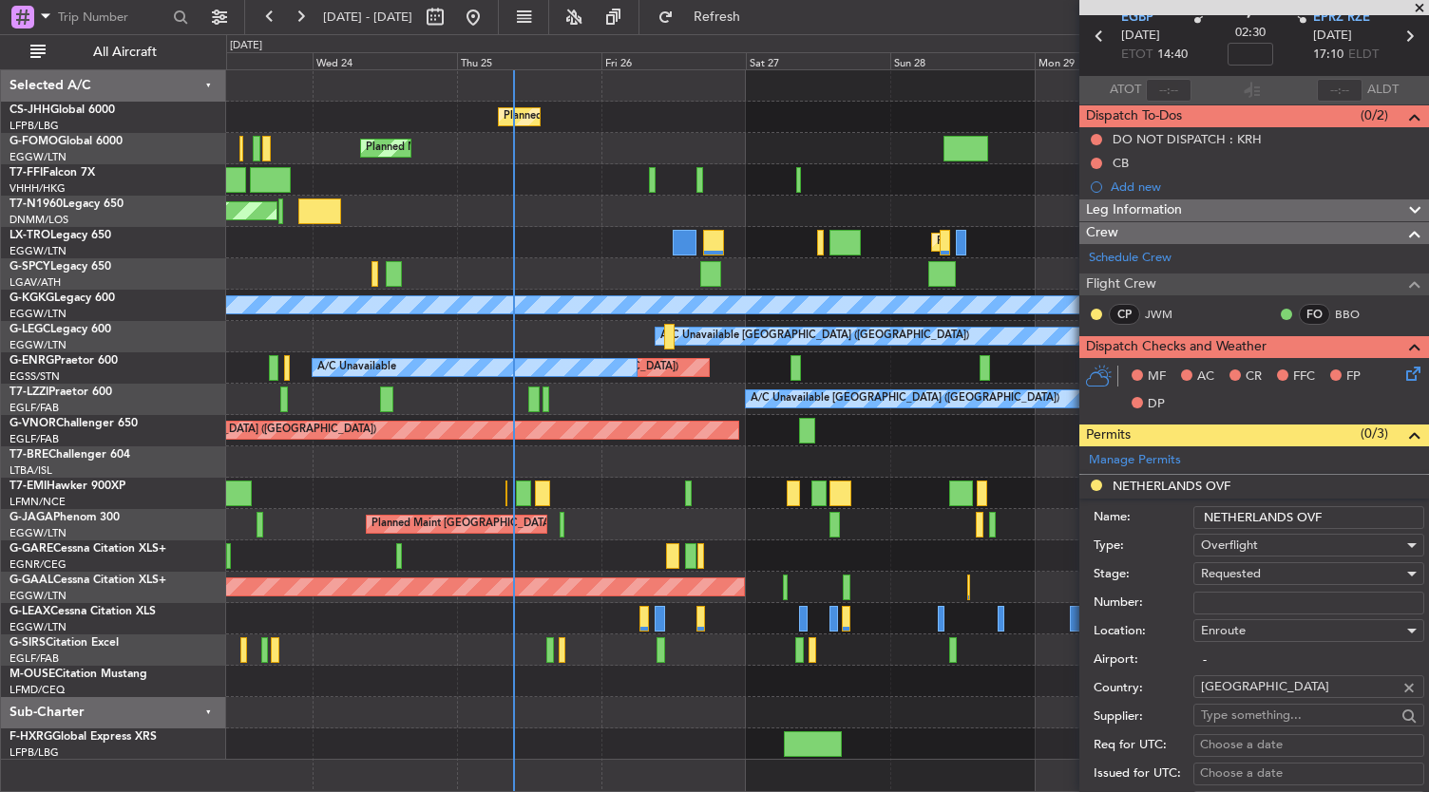
click at [902, 453] on div at bounding box center [827, 462] width 1203 height 31
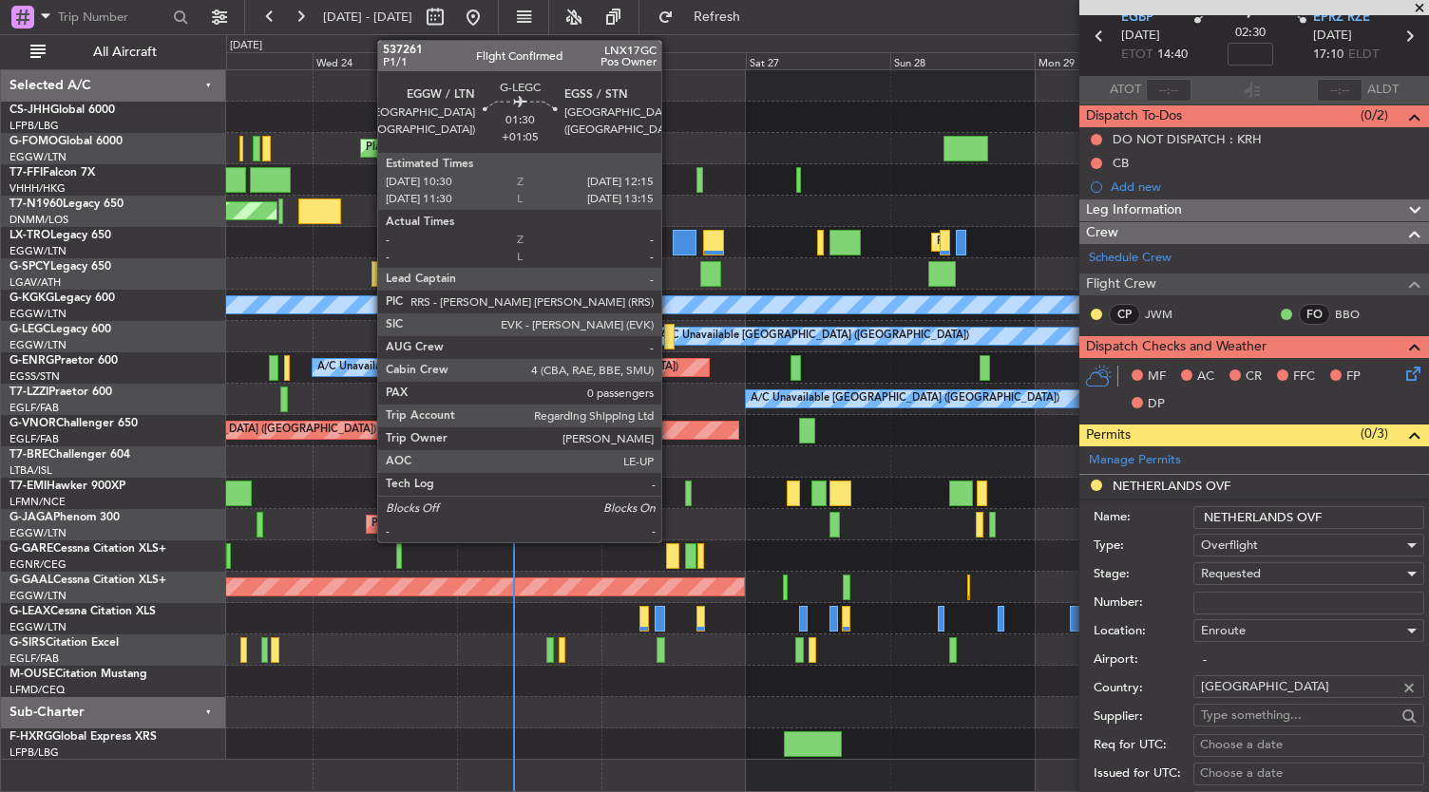
click at [671, 338] on div at bounding box center [669, 337] width 11 height 26
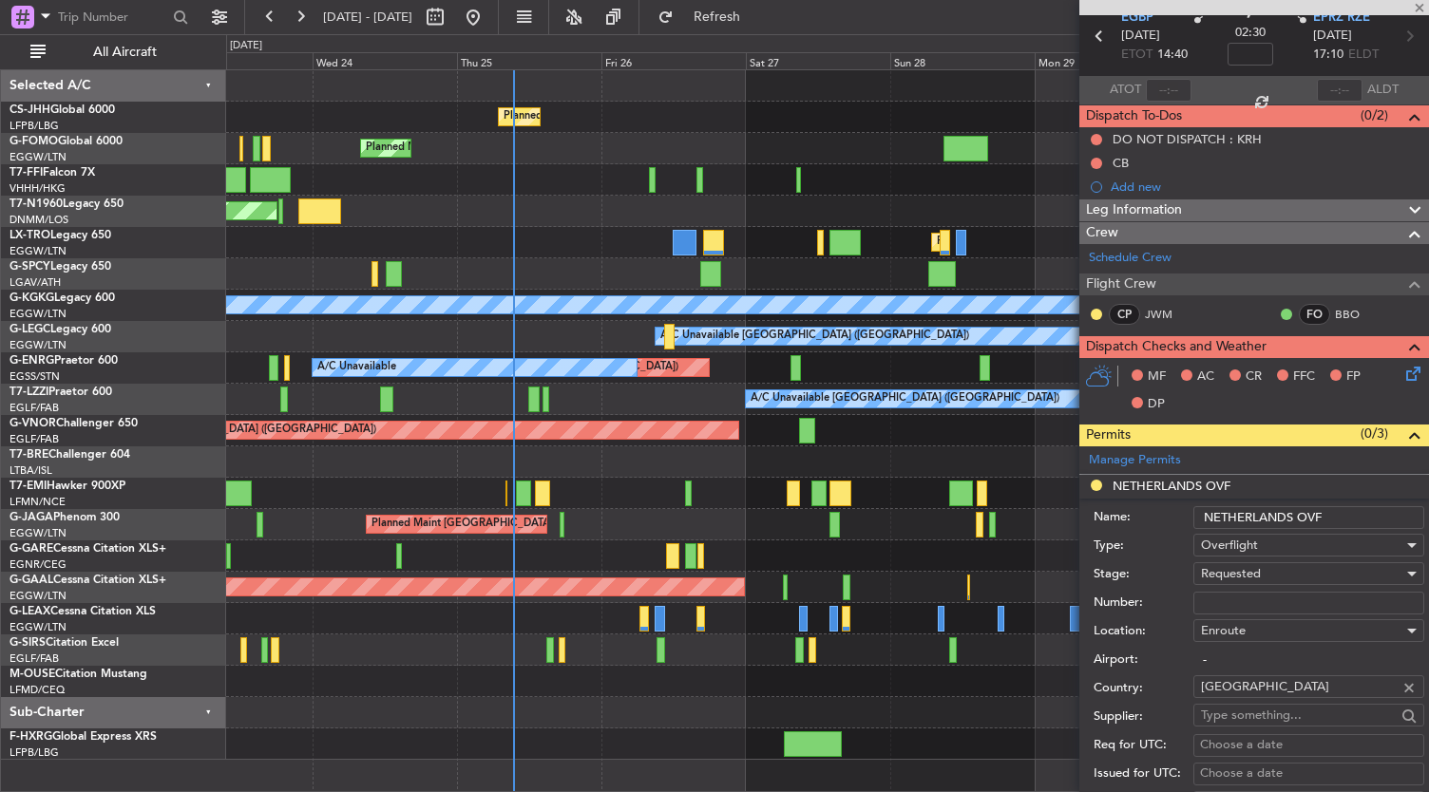
type input "+01:05"
type input "0"
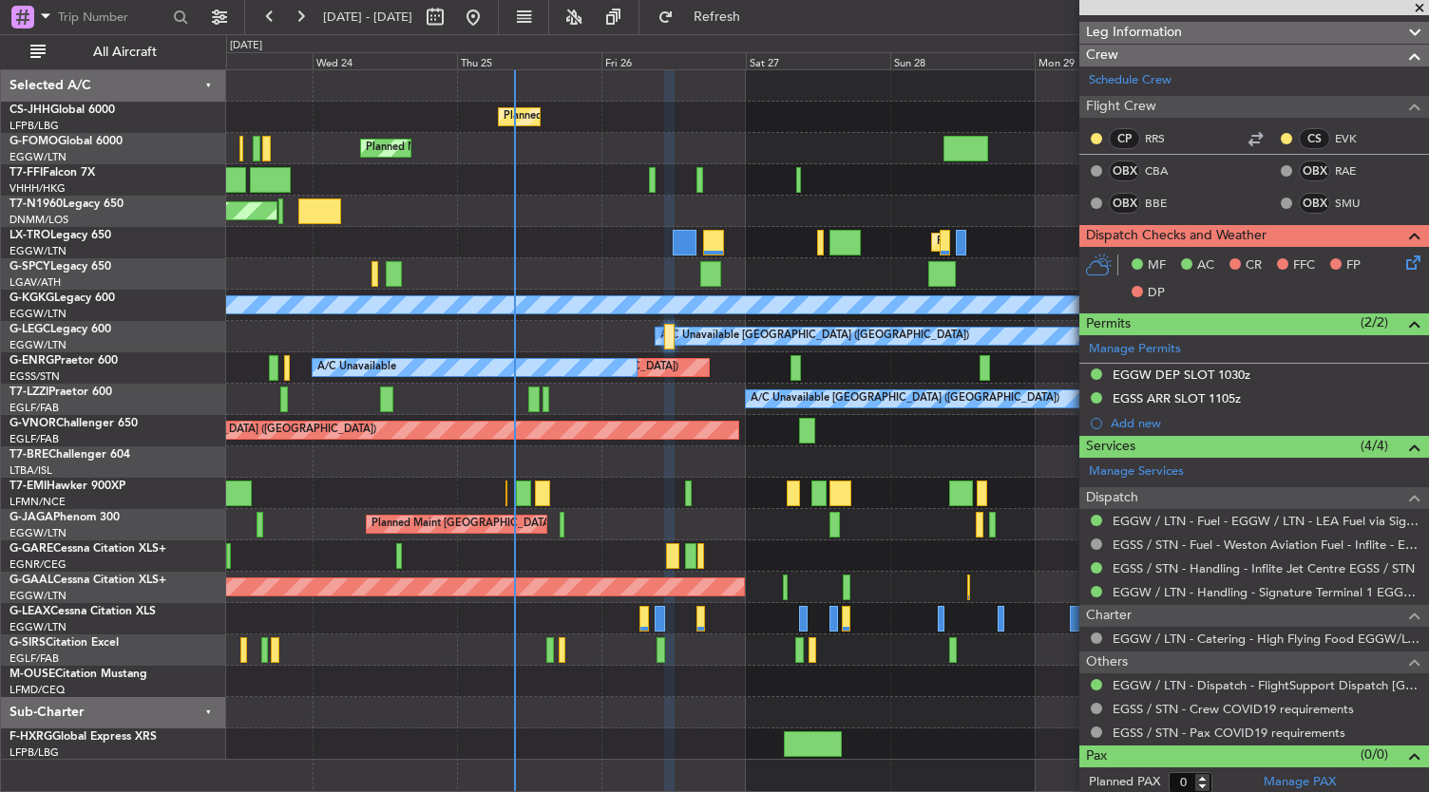
scroll to position [0, 0]
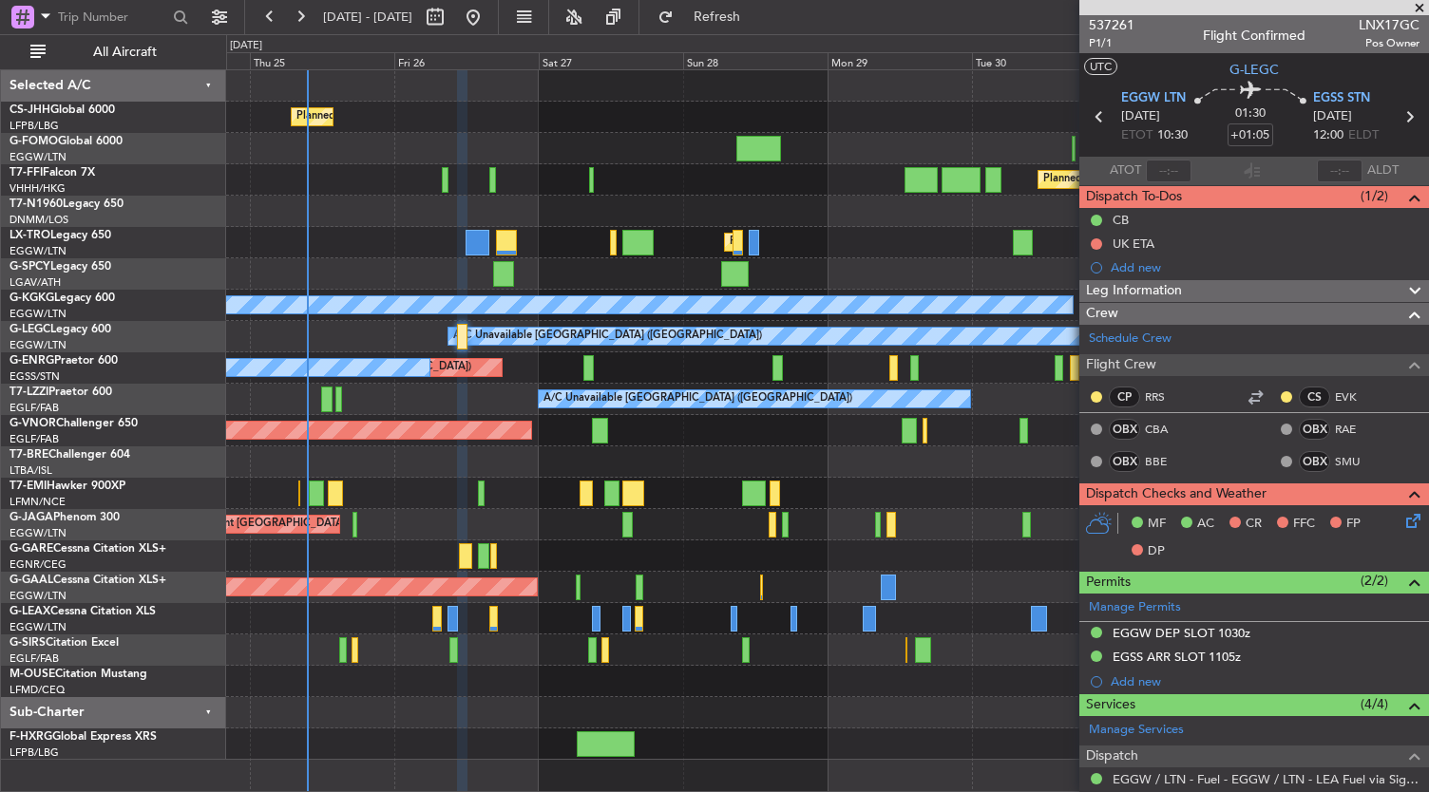
click at [357, 143] on div "Planned Maint [GEOGRAPHIC_DATA] ([GEOGRAPHIC_DATA])" at bounding box center [827, 148] width 1203 height 31
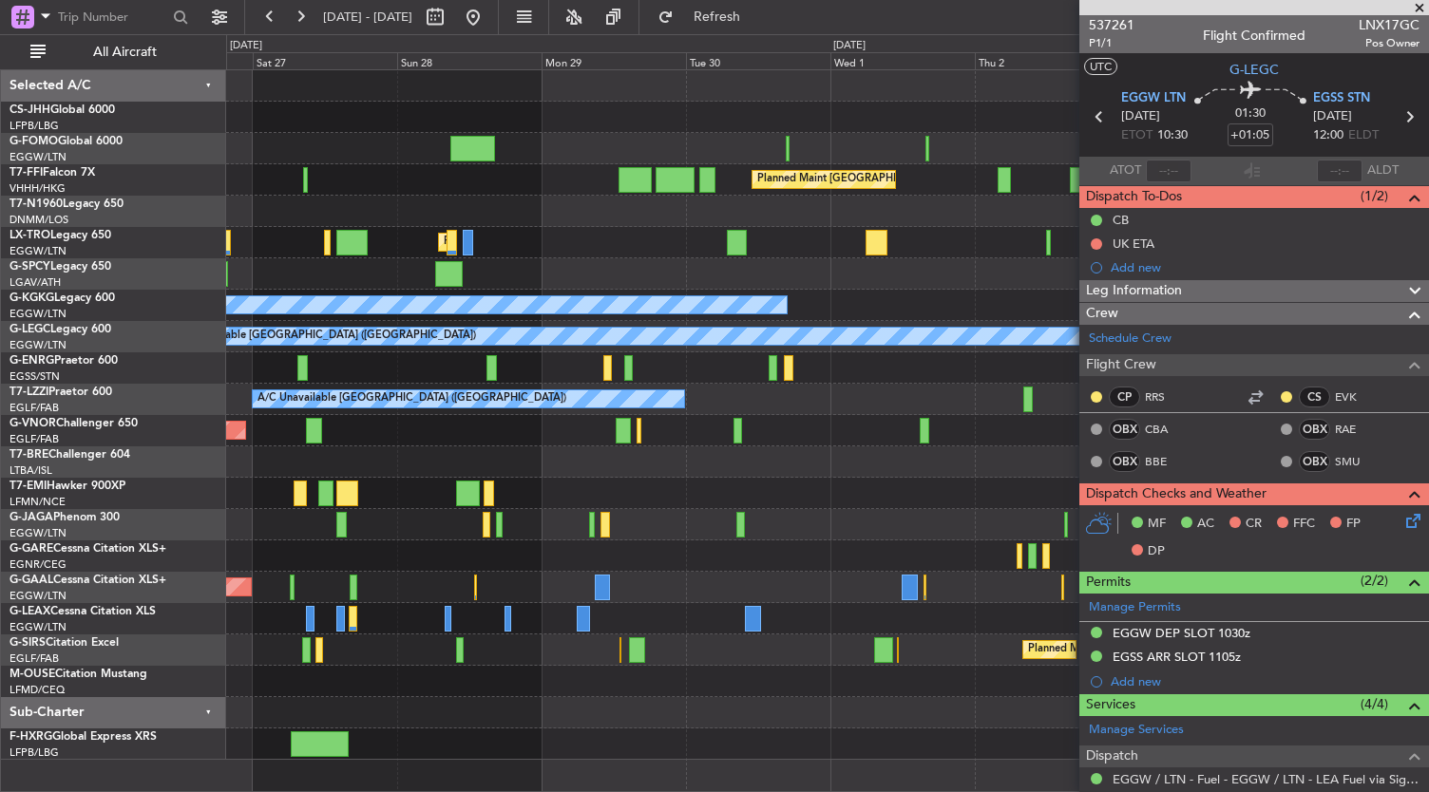
click at [527, 236] on div "Planned Maint [GEOGRAPHIC_DATA] ([GEOGRAPHIC_DATA]) Planned Maint [GEOGRAPHIC_D…" at bounding box center [827, 415] width 1203 height 690
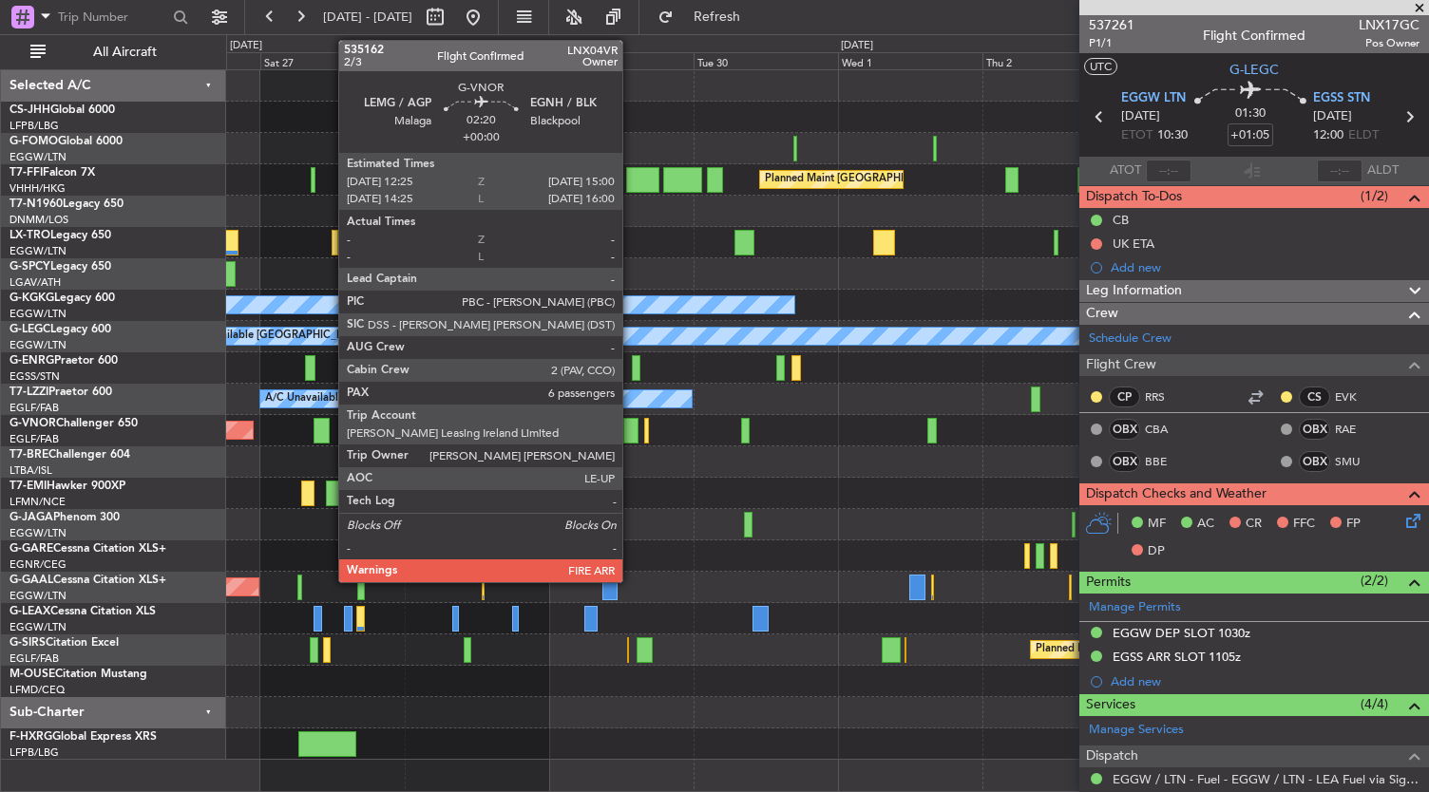
click at [525, 286] on div "Planned Maint [GEOGRAPHIC_DATA] ([GEOGRAPHIC_DATA]) Planned Maint [GEOGRAPHIC_D…" at bounding box center [827, 415] width 1203 height 690
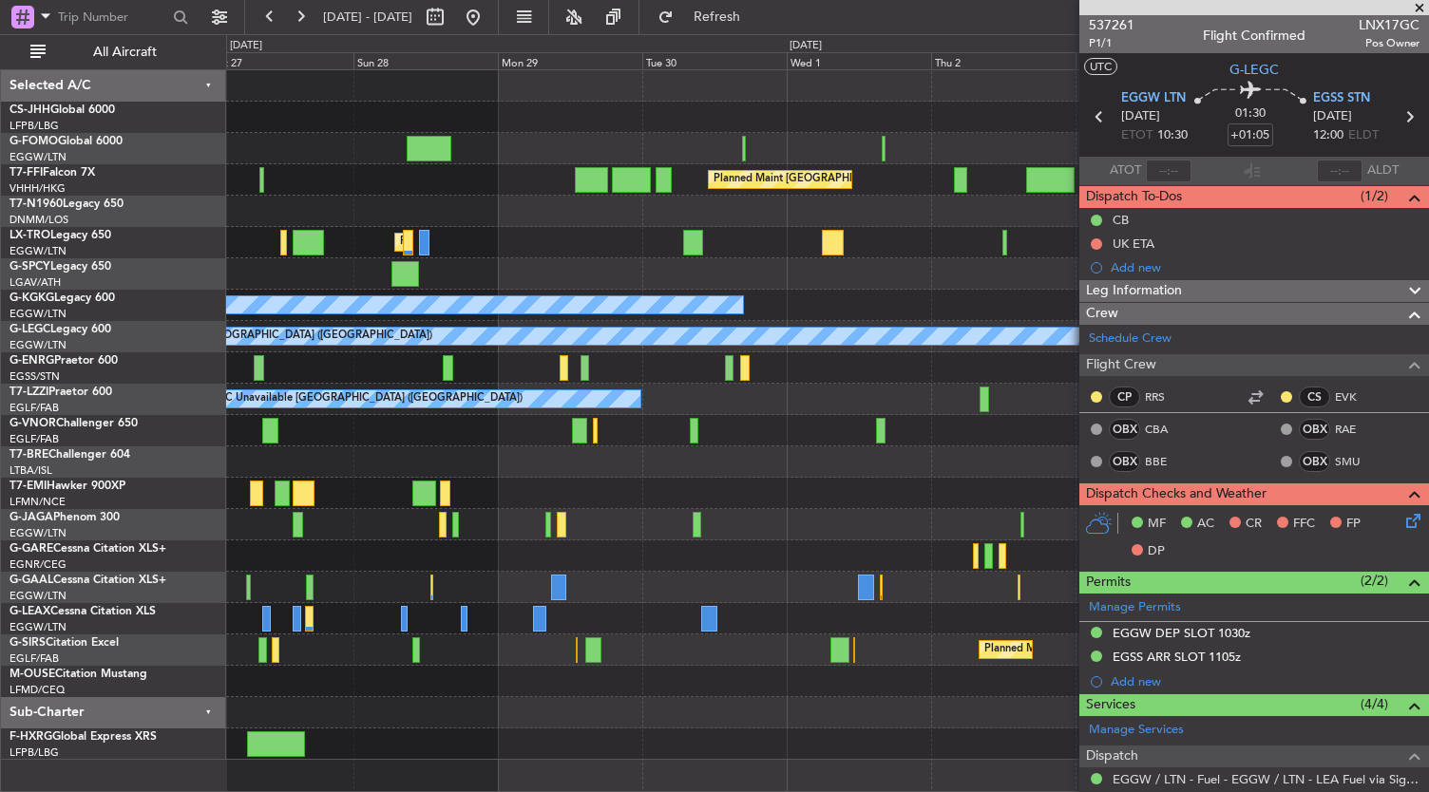
click at [573, 189] on div "Planned Maint [GEOGRAPHIC_DATA] ([GEOGRAPHIC_DATA]) Planned Maint [GEOGRAPHIC_D…" at bounding box center [827, 415] width 1203 height 690
click at [924, 596] on div "Planned Maint [GEOGRAPHIC_DATA] ([GEOGRAPHIC_DATA]) Planned Maint [GEOGRAPHIC_D…" at bounding box center [827, 415] width 1203 height 690
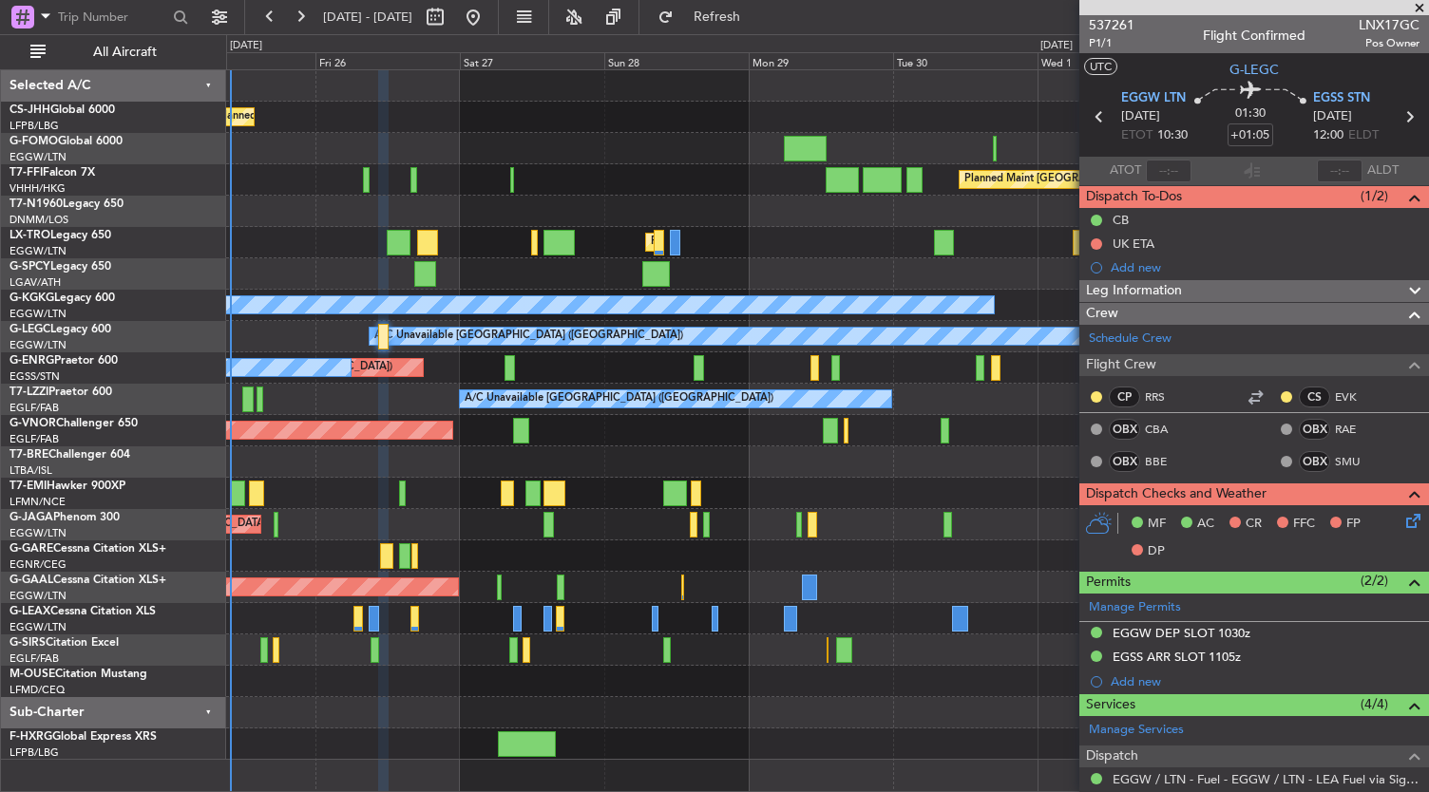
click at [799, 653] on div "Planned Maint [GEOGRAPHIC_DATA] ([GEOGRAPHIC_DATA]) Planned Maint [GEOGRAPHIC_D…" at bounding box center [827, 415] width 1203 height 690
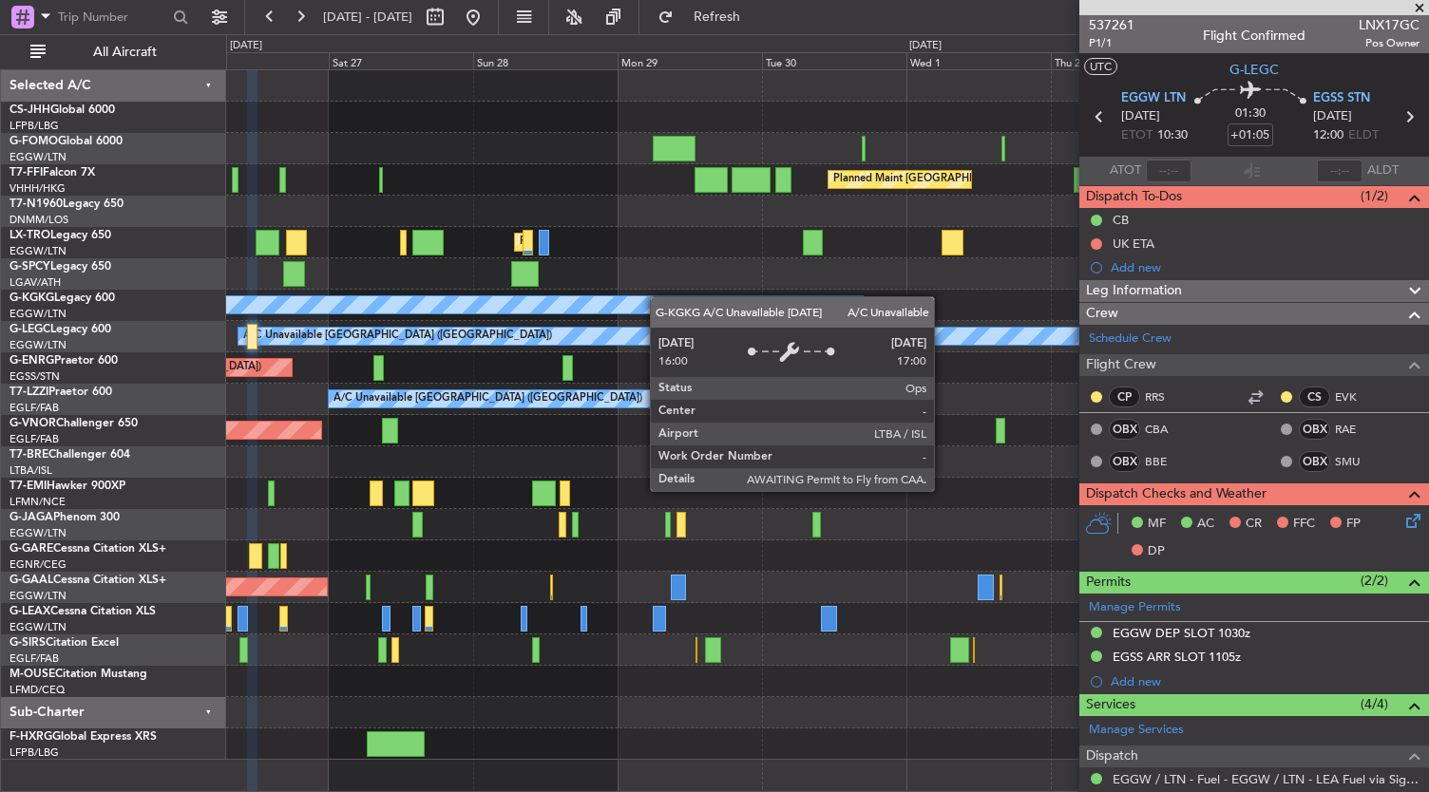
click at [651, 297] on div "Planned Maint [GEOGRAPHIC_DATA] ([GEOGRAPHIC_DATA]) Planned Maint [GEOGRAPHIC_D…" at bounding box center [827, 415] width 1203 height 690
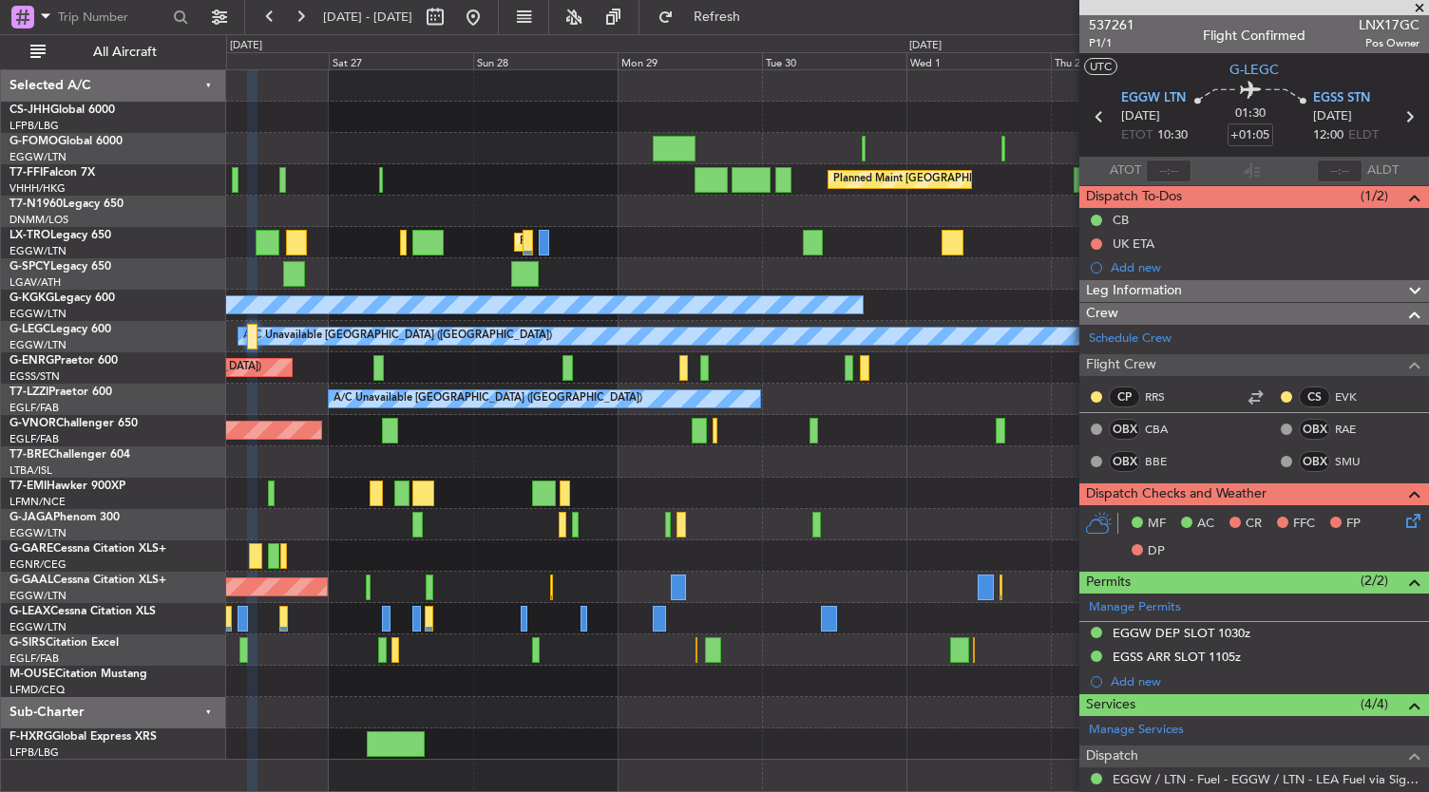
click at [610, 252] on div "Planned Maint [GEOGRAPHIC_DATA] ([GEOGRAPHIC_DATA])" at bounding box center [827, 242] width 1203 height 31
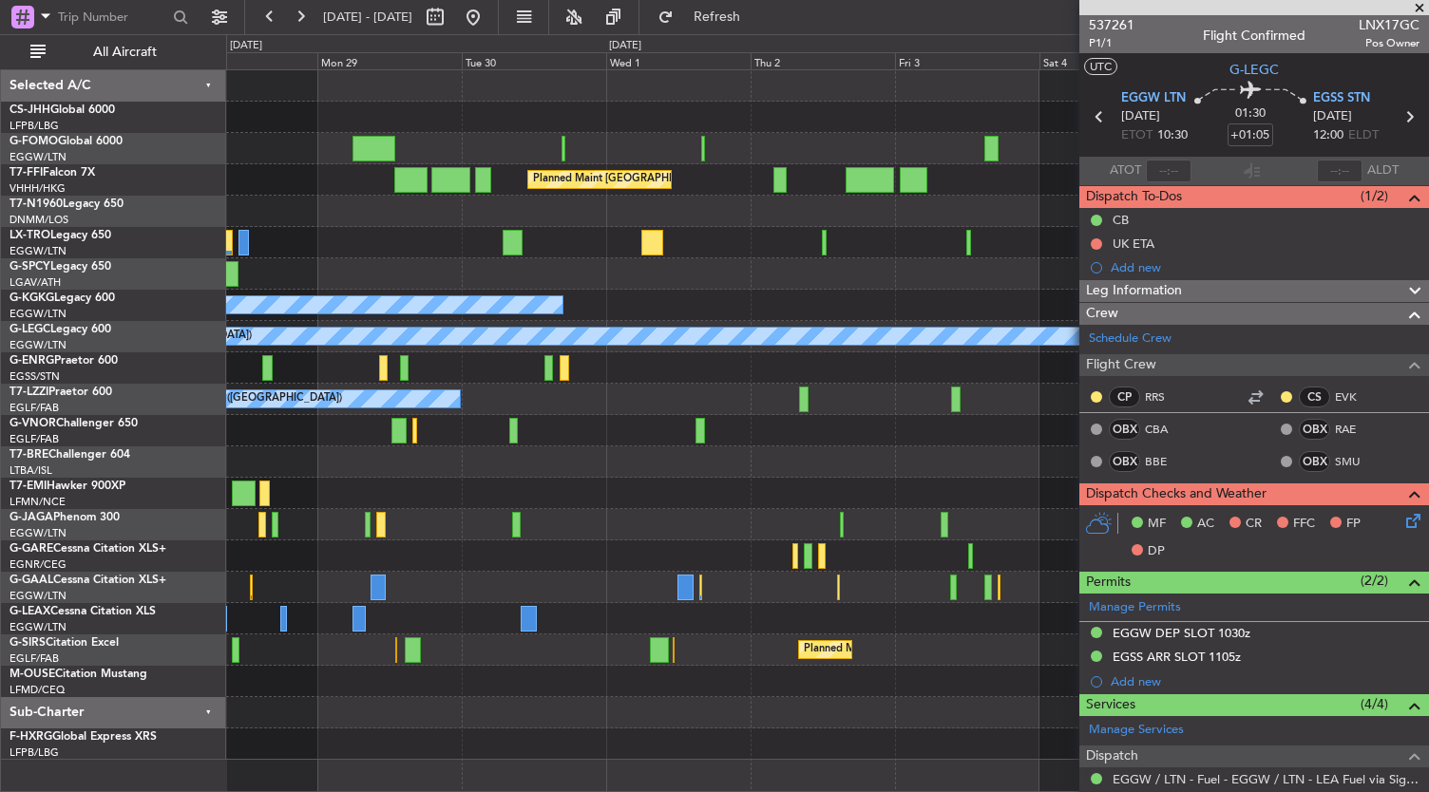
click at [423, 247] on div "Planned Maint [GEOGRAPHIC_DATA] ([GEOGRAPHIC_DATA]) A/C Unavailable" at bounding box center [827, 242] width 1203 height 31
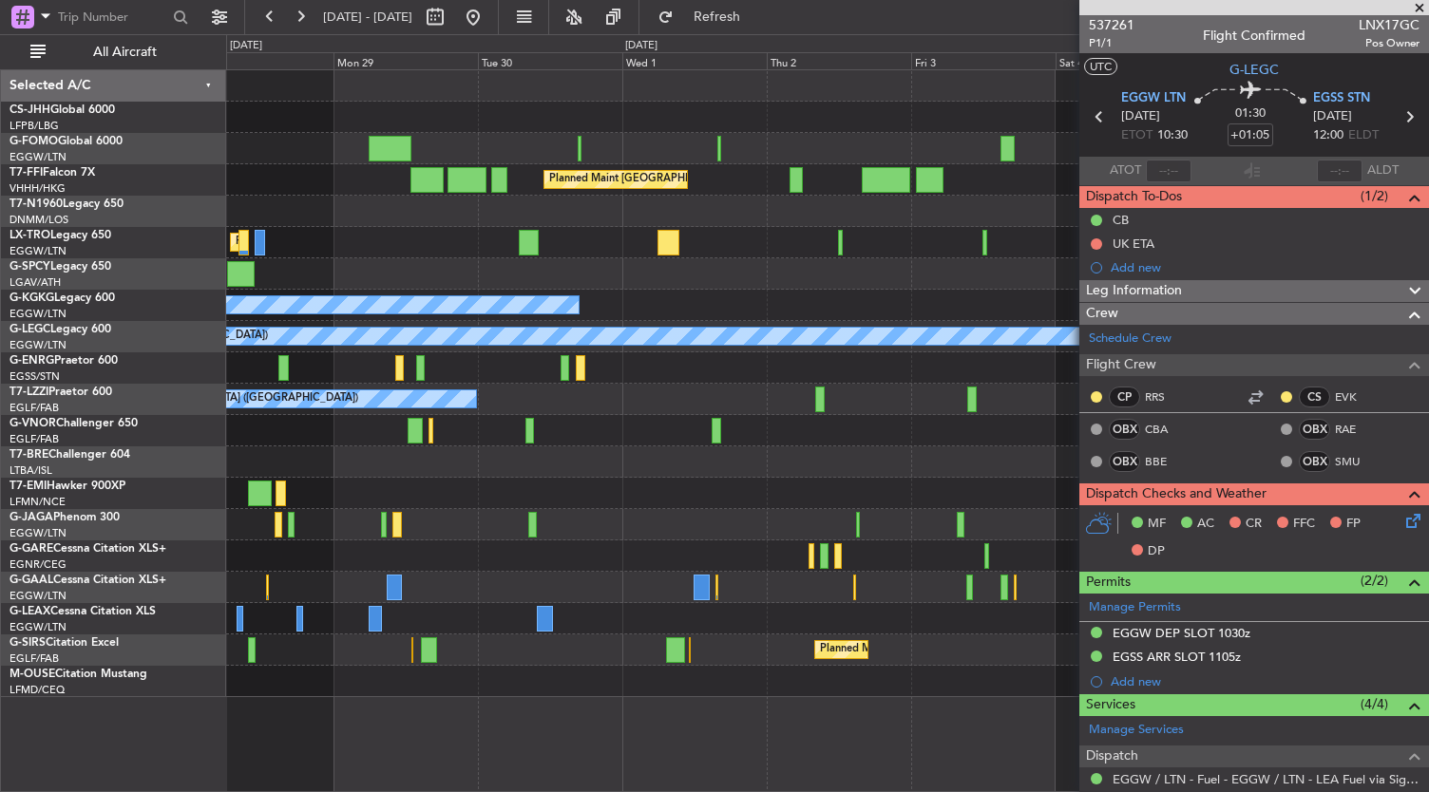
click at [646, 743] on div "Planned Maint [GEOGRAPHIC_DATA] ([GEOGRAPHIC_DATA]) Planned Maint [GEOGRAPHIC_D…" at bounding box center [828, 431] width 1204 height 724
